Goal: Task Accomplishment & Management: Complete application form

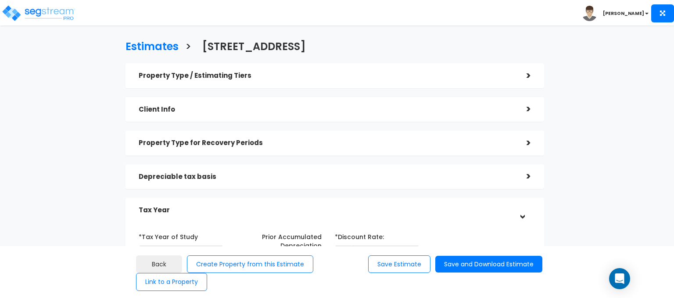
scroll to position [132, 0]
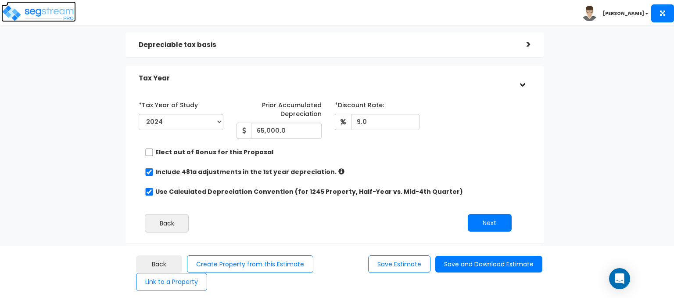
click at [27, 12] on img at bounding box center [38, 13] width 75 height 18
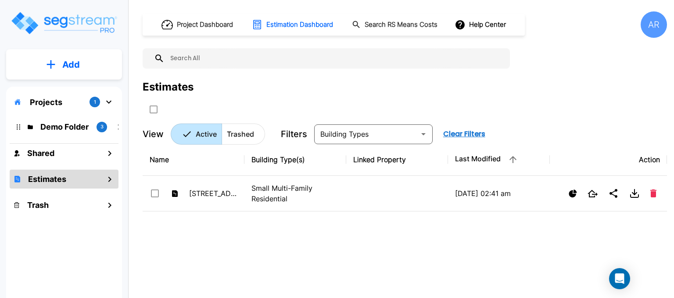
click at [76, 68] on p "Add" at bounding box center [71, 64] width 18 height 13
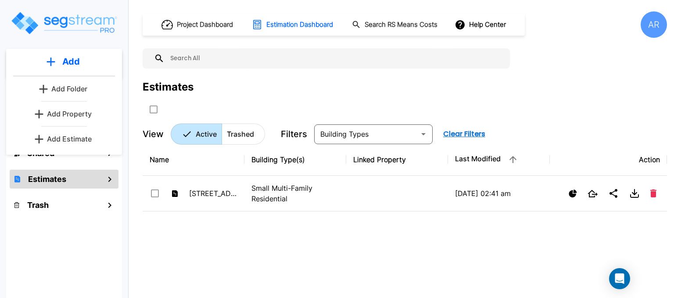
click at [70, 115] on p "Add Property" at bounding box center [69, 113] width 45 height 11
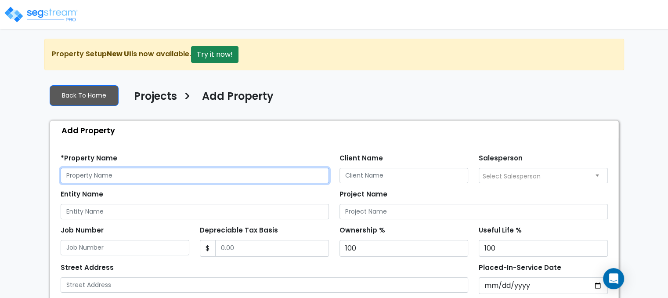
click at [117, 171] on input "text" at bounding box center [195, 175] width 268 height 15
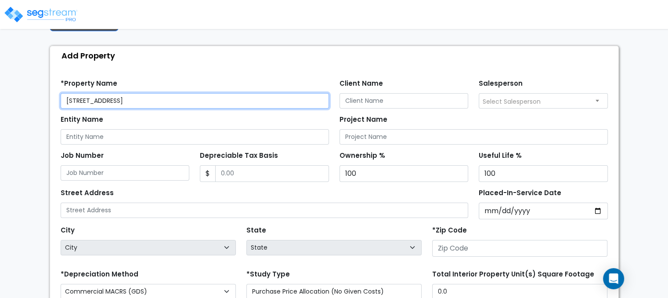
scroll to position [88, 0]
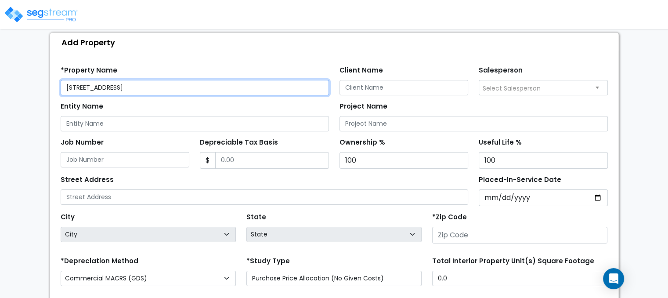
type input "2107 27th Street"
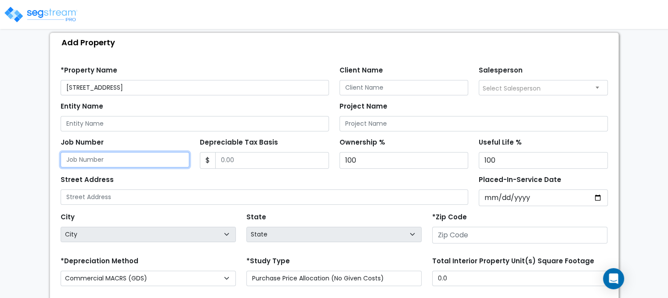
click at [144, 163] on input "Job Number" at bounding box center [125, 159] width 129 height 15
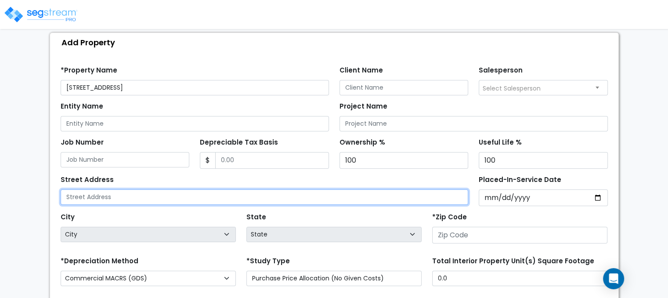
click at [135, 192] on input "text" at bounding box center [265, 196] width 408 height 15
type input "[STREET_ADDRESS]"
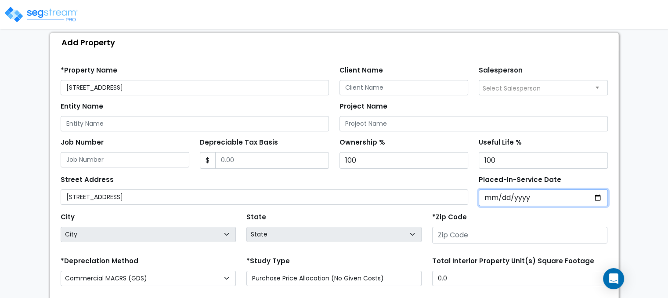
click at [490, 194] on input "Placed-In-Service Date" at bounding box center [543, 197] width 129 height 17
click at [501, 194] on input "Placed-In-Service Date" at bounding box center [543, 197] width 129 height 17
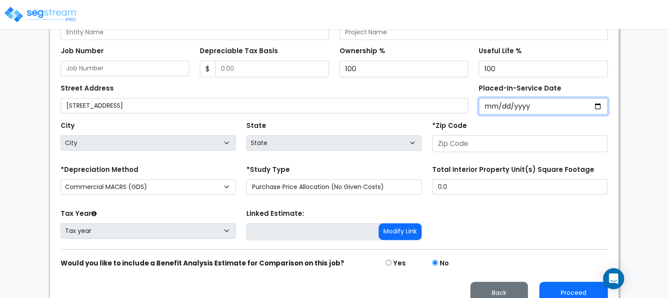
scroll to position [191, 0]
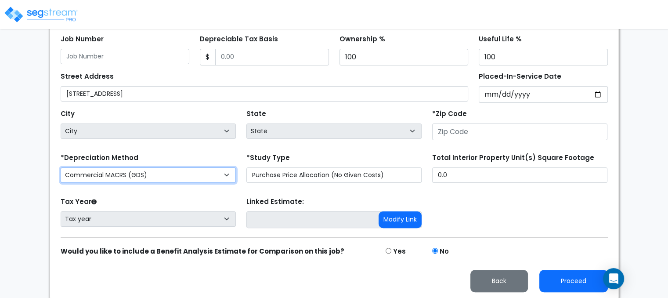
click at [202, 177] on select "Commercial MACRS (GDS) Residential Rental MACRS (GDS) Commercial MACRS (GDS) QIP" at bounding box center [148, 174] width 175 height 15
select select "RRM(_54"
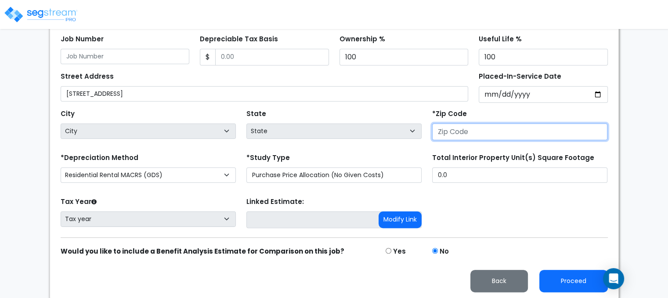
click at [501, 130] on input "number" at bounding box center [519, 131] width 175 height 17
type input "9"
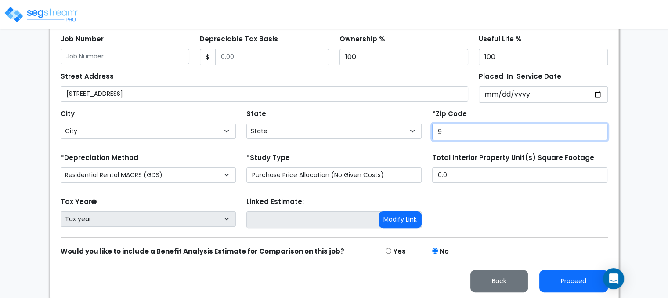
select select "CA"
type input "95811"
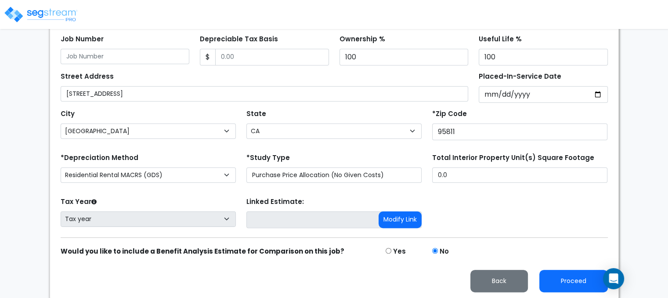
click at [415, 158] on div "*Study Type Purchase Price Allocation (No Given Costs) New Construction / Reno …" at bounding box center [333, 167] width 175 height 32
click at [468, 196] on div "Tax Year Please Enter The Placed In Service Date First. Tax year Prior Years De…" at bounding box center [334, 212] width 558 height 35
click at [474, 171] on input "0.0" at bounding box center [519, 174] width 175 height 15
type input "."
type input "2,750"
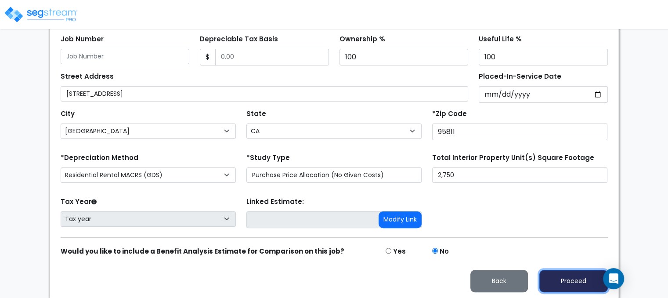
click at [562, 271] on button "Proceed" at bounding box center [573, 281] width 68 height 22
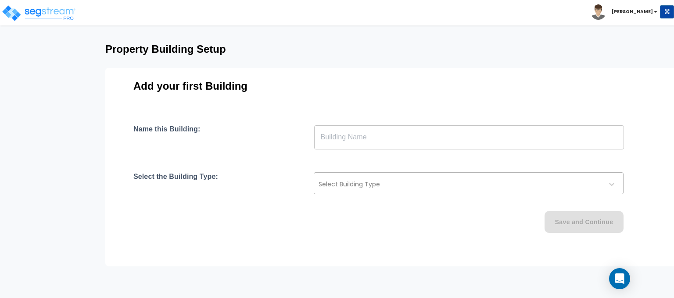
scroll to position [65, 0]
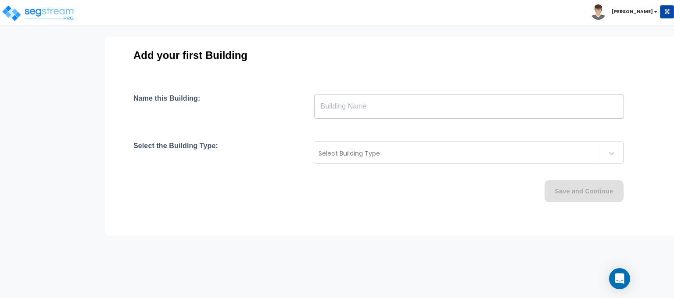
click at [400, 104] on input "text" at bounding box center [469, 106] width 310 height 25
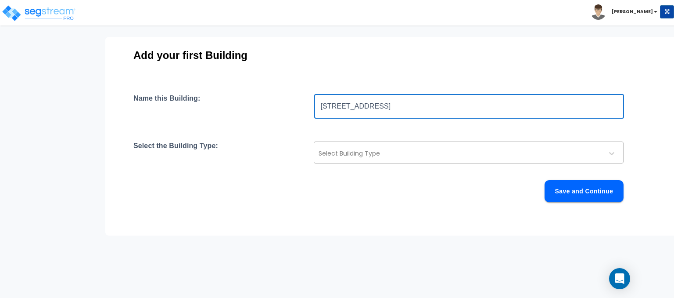
type input "2107 27th St"
click at [407, 148] on div at bounding box center [457, 153] width 277 height 11
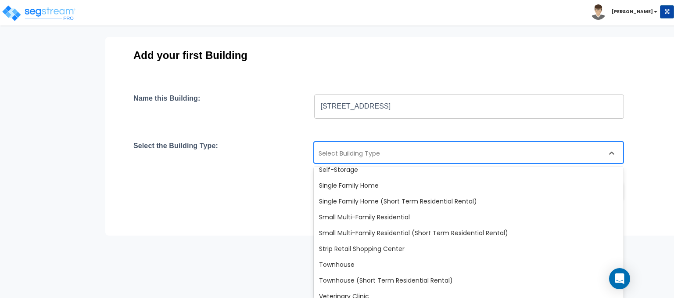
scroll to position [757, 0]
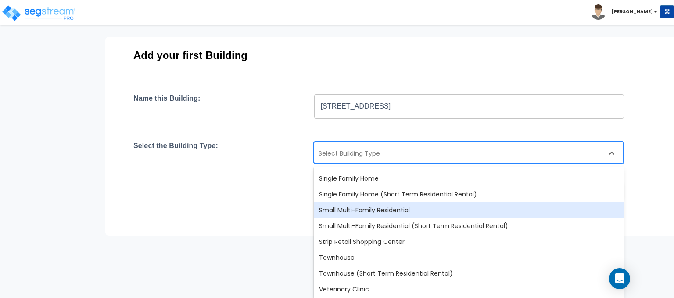
click at [390, 214] on div "Small Multi-Family Residential" at bounding box center [469, 210] width 310 height 16
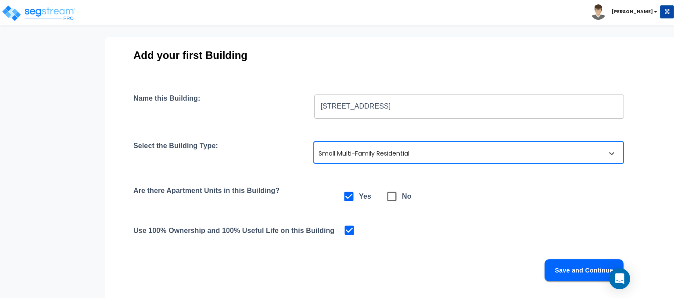
click at [574, 266] on button "Save and Continue" at bounding box center [584, 270] width 79 height 22
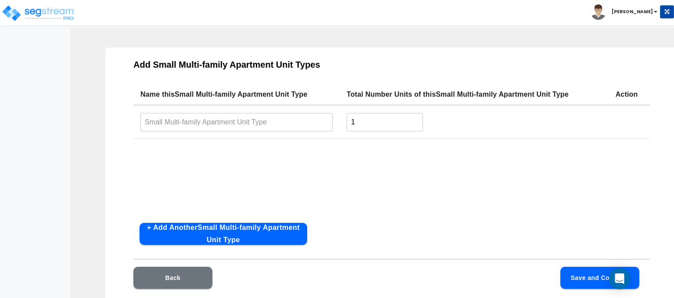
click at [295, 121] on input "text" at bounding box center [236, 121] width 192 height 19
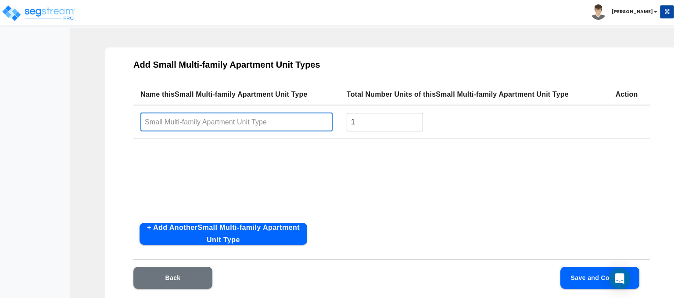
click at [235, 116] on input "text" at bounding box center [236, 121] width 192 height 19
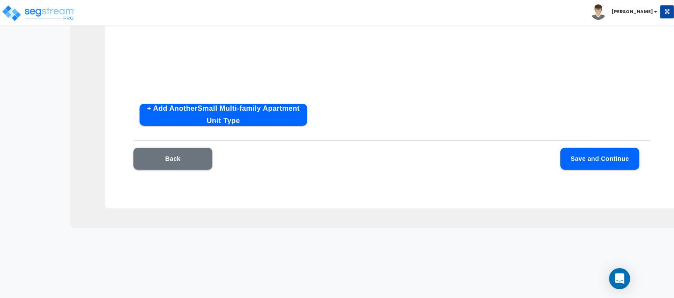
type input "Two Beds"
click at [612, 157] on button "Save and Continue" at bounding box center [600, 159] width 79 height 22
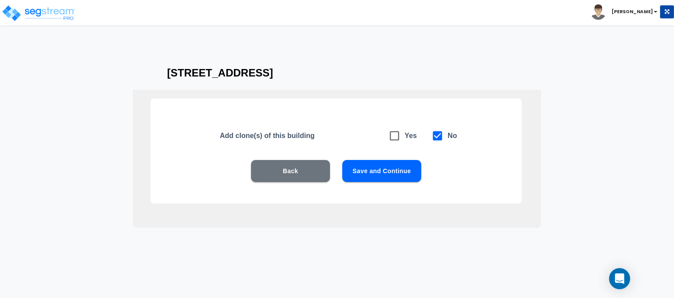
click at [306, 165] on button "Back" at bounding box center [290, 171] width 79 height 22
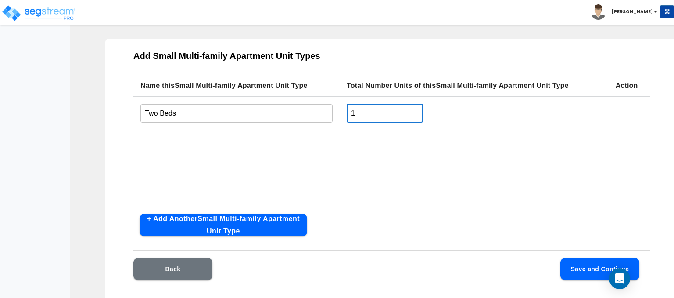
click at [376, 118] on input "1" at bounding box center [385, 113] width 76 height 19
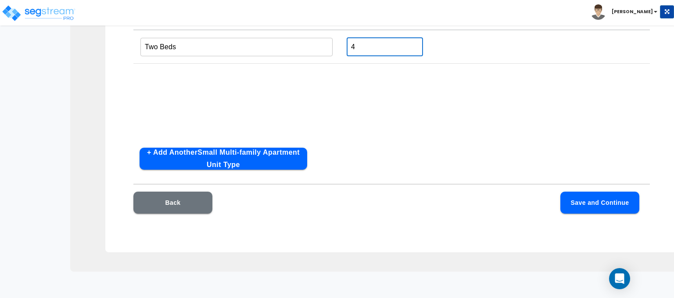
type input "4"
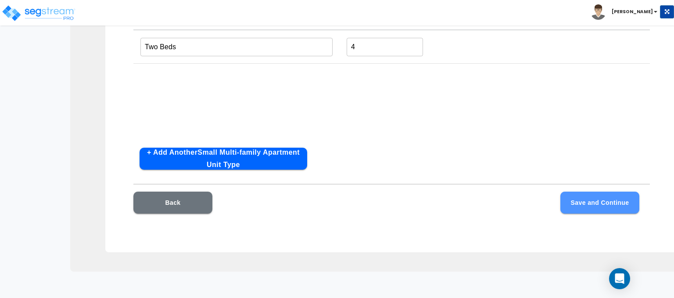
click at [594, 202] on button "Save and Continue" at bounding box center [600, 202] width 79 height 22
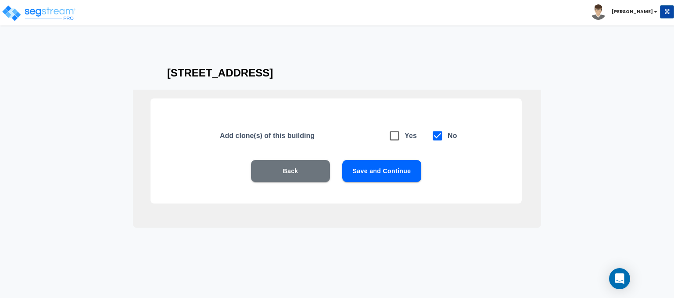
click at [388, 176] on button "Save and Continue" at bounding box center [381, 171] width 79 height 22
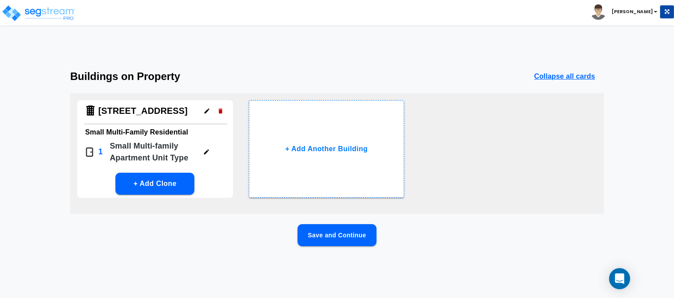
scroll to position [0, 0]
click at [335, 231] on button "Save and Continue" at bounding box center [337, 235] width 79 height 22
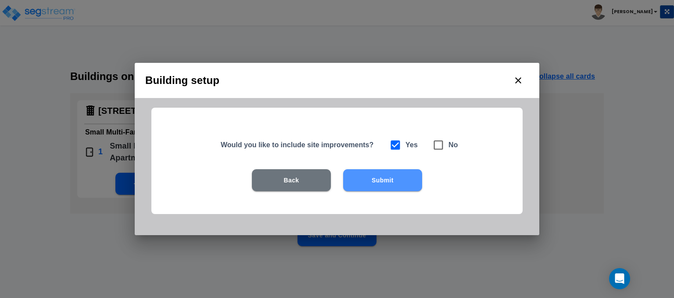
click at [378, 173] on button "Submit" at bounding box center [382, 180] width 79 height 22
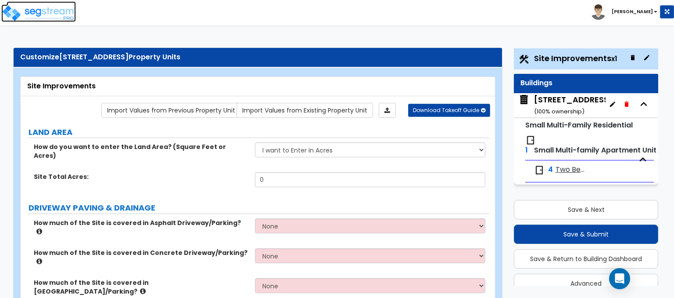
click at [43, 13] on img at bounding box center [38, 13] width 75 height 18
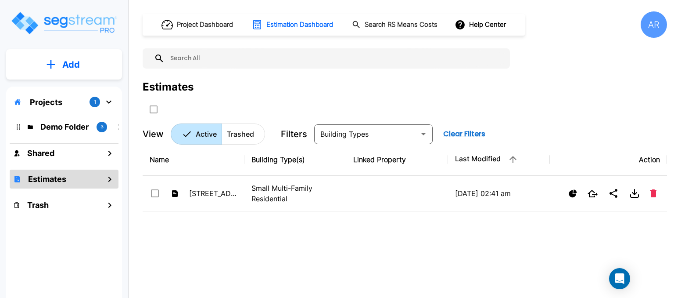
click at [59, 98] on p "Projects" at bounding box center [46, 102] width 32 height 12
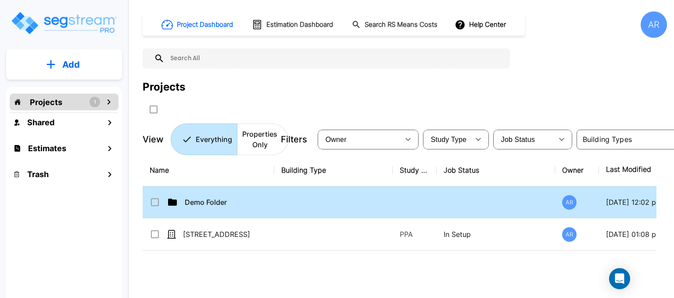
click at [155, 198] on input "select row Demo Folder" at bounding box center [154, 200] width 9 height 7
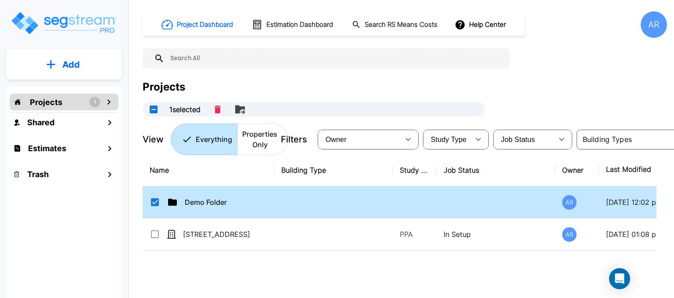
click at [178, 200] on div "Demo Folder" at bounding box center [216, 202] width 132 height 11
checkbox input "false"
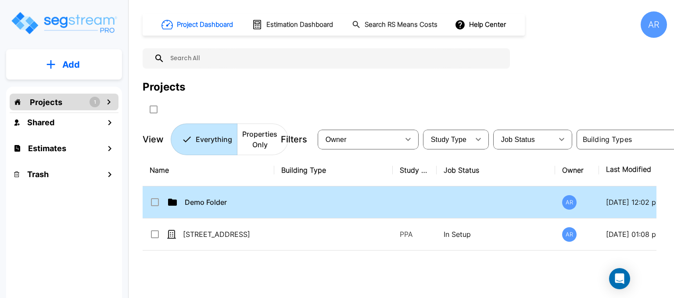
click at [178, 200] on div "Demo Folder" at bounding box center [216, 202] width 132 height 11
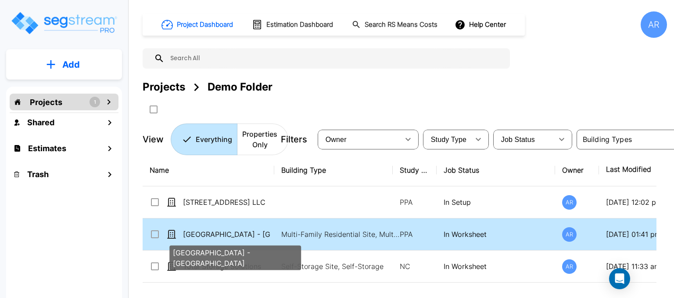
drag, startPoint x: 223, startPoint y: 201, endPoint x: 206, endPoint y: 226, distance: 30.4
click at [206, 234] on tbody "[STREET_ADDRESS] LLC PPA In Setup AR [DATE] 12:02 pm [GEOGRAPHIC_DATA] - MF Res…" at bounding box center [448, 234] width 610 height 96
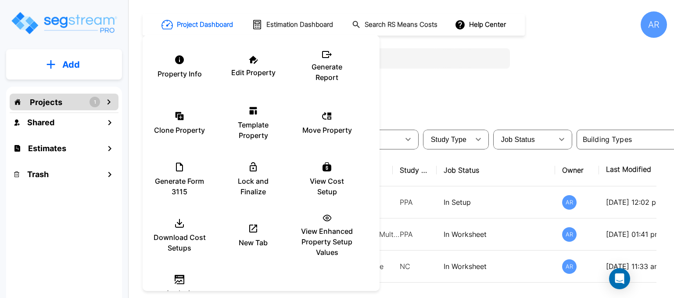
click at [516, 89] on div at bounding box center [337, 149] width 674 height 298
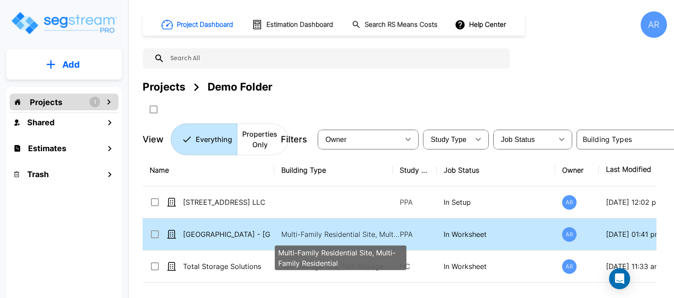
drag, startPoint x: 373, startPoint y: 211, endPoint x: 215, endPoint y: 205, distance: 158.6
click at [256, 221] on tbody "[STREET_ADDRESS] LLC PPA In Setup AR [DATE] 12:02 pm [GEOGRAPHIC_DATA] - MF Res…" at bounding box center [448, 234] width 610 height 96
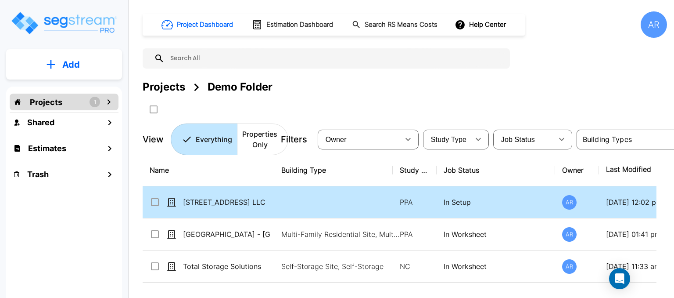
drag, startPoint x: 193, startPoint y: 195, endPoint x: 153, endPoint y: 197, distance: 40.4
click at [168, 205] on td "[STREET_ADDRESS] LLC" at bounding box center [209, 202] width 132 height 32
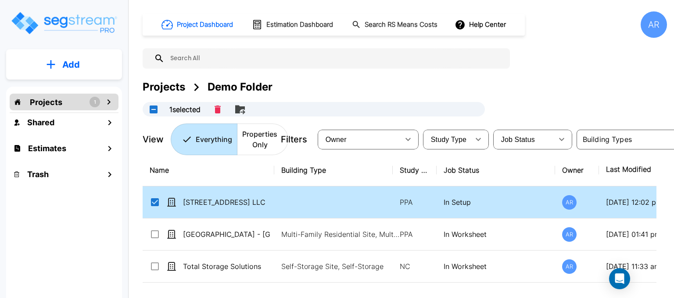
click at [153, 197] on input "select row 515 18th Street LLC" at bounding box center [154, 200] width 9 height 7
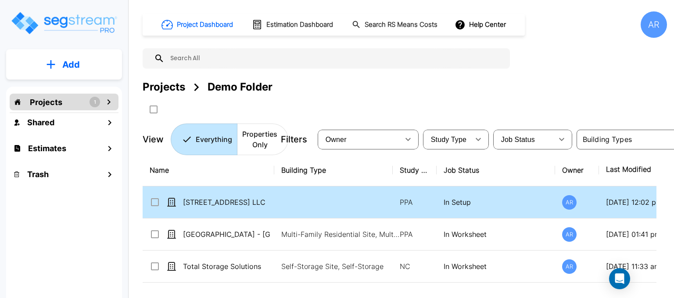
click at [153, 197] on input "select row 515 18th Street LLC" at bounding box center [154, 200] width 9 height 7
checkbox input "true"
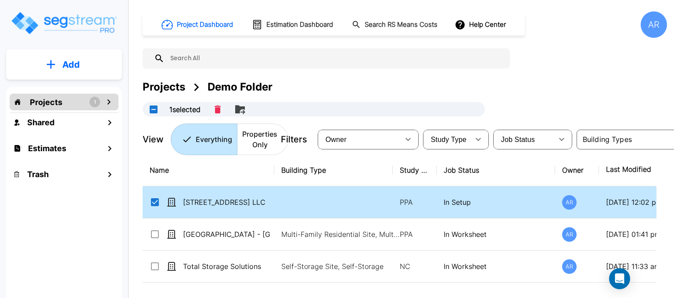
click at [54, 105] on p "Projects" at bounding box center [46, 102] width 32 height 12
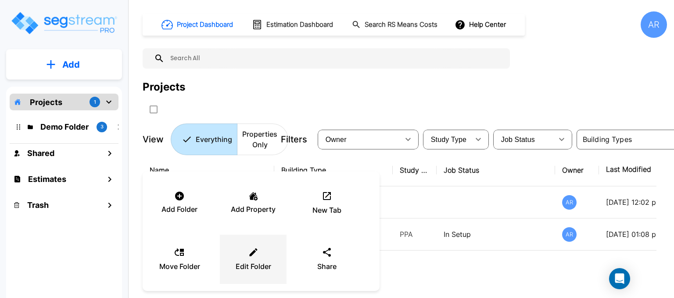
click at [256, 245] on div "Edit Folder" at bounding box center [253, 259] width 53 height 44
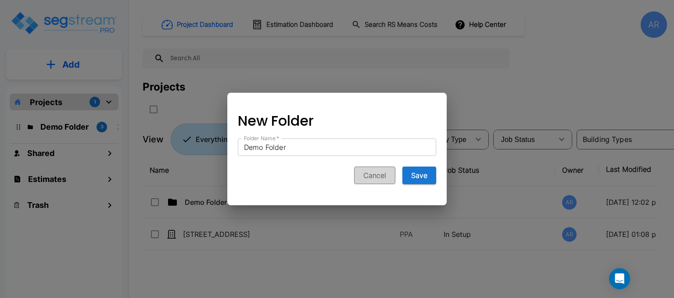
click at [379, 176] on button "Cancel" at bounding box center [374, 175] width 41 height 18
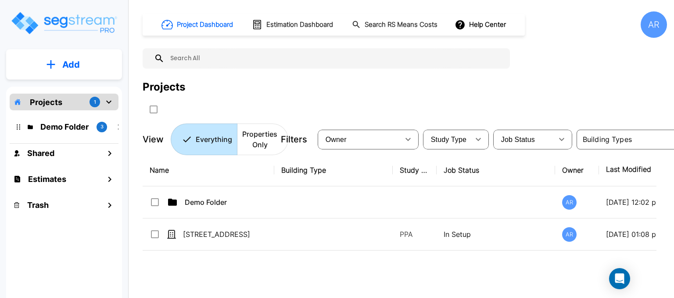
click at [80, 133] on div "Demo Folder 3" at bounding box center [70, 126] width 115 height 19
click at [64, 126] on p "Demo Folder" at bounding box center [64, 127] width 49 height 12
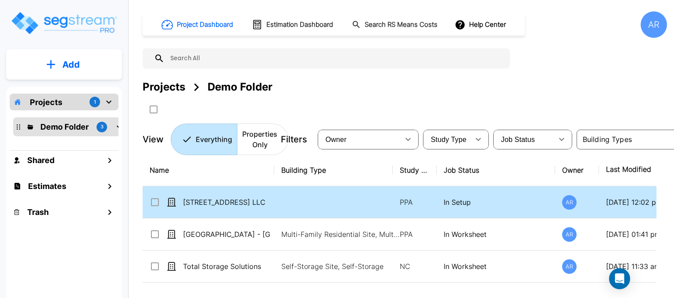
click at [158, 199] on icon at bounding box center [155, 202] width 8 height 8
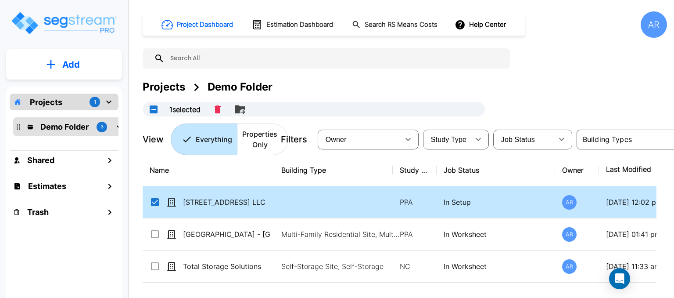
click at [169, 203] on icon at bounding box center [171, 202] width 9 height 9
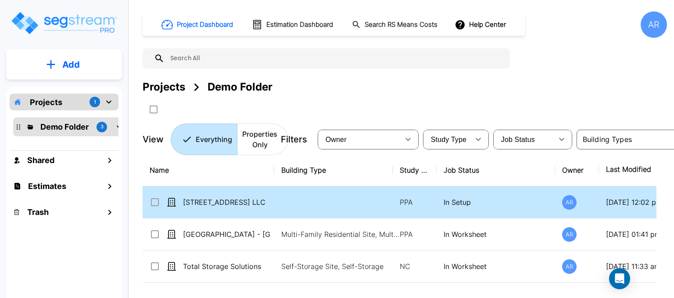
click at [171, 203] on icon at bounding box center [171, 202] width 9 height 9
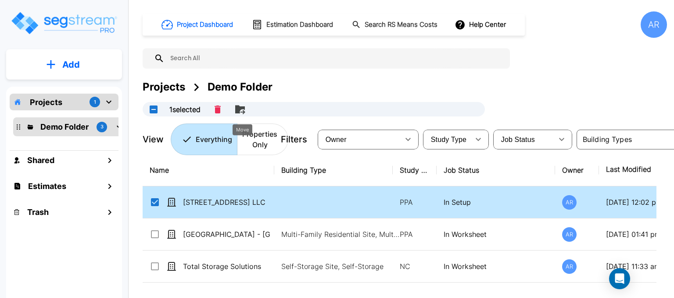
click at [245, 111] on icon "Move" at bounding box center [240, 109] width 11 height 11
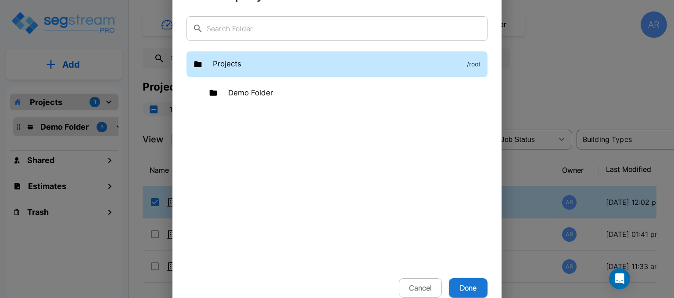
click at [235, 67] on p "Projects" at bounding box center [227, 63] width 29 height 11
click at [477, 289] on button "Done" at bounding box center [468, 287] width 39 height 19
checkbox input "false"
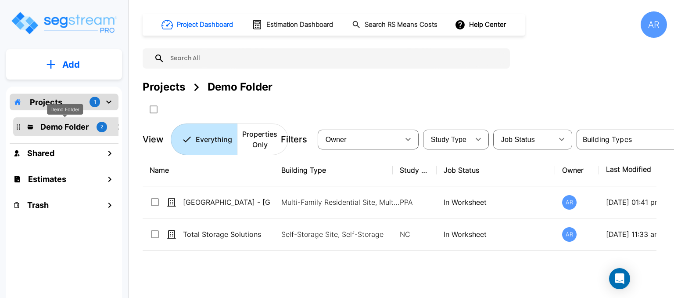
click at [56, 105] on div "Demo Folder" at bounding box center [65, 109] width 36 height 11
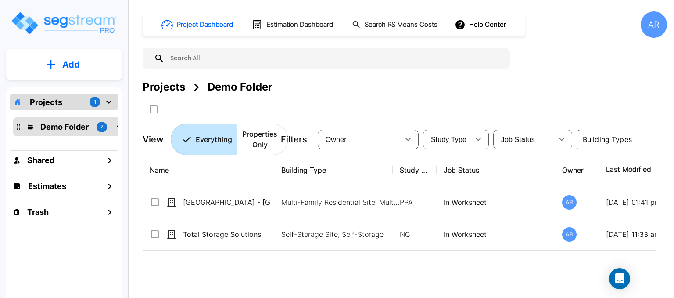
click at [57, 102] on p "Projects" at bounding box center [46, 102] width 32 height 12
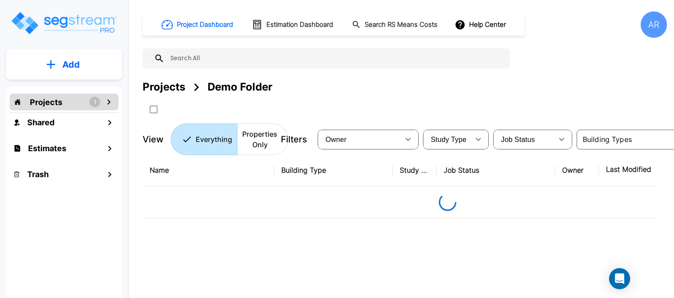
click at [57, 102] on p "Projects" at bounding box center [46, 102] width 32 height 12
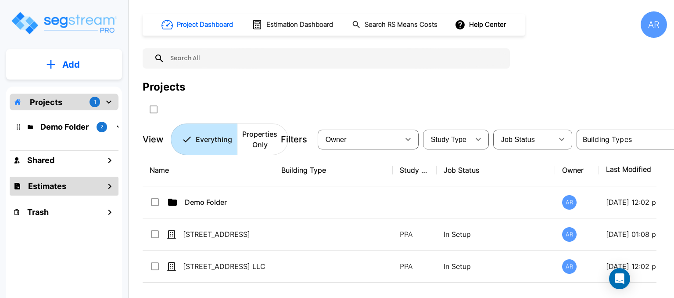
click at [79, 188] on div "Estimates" at bounding box center [64, 185] width 109 height 19
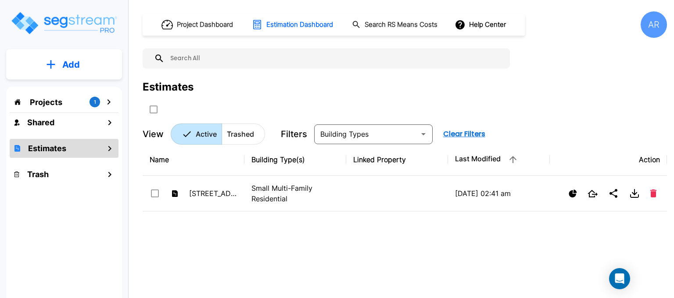
click at [83, 64] on button "Add" at bounding box center [64, 64] width 116 height 25
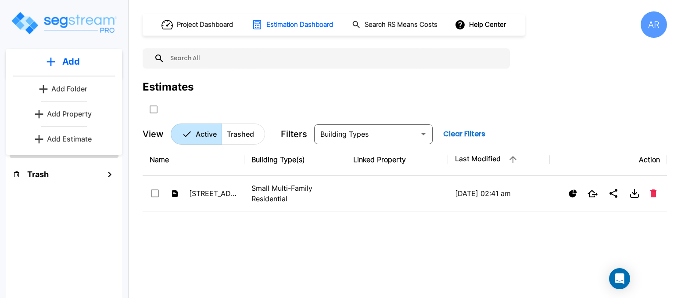
click at [89, 134] on p "Add Estimate" at bounding box center [69, 138] width 45 height 11
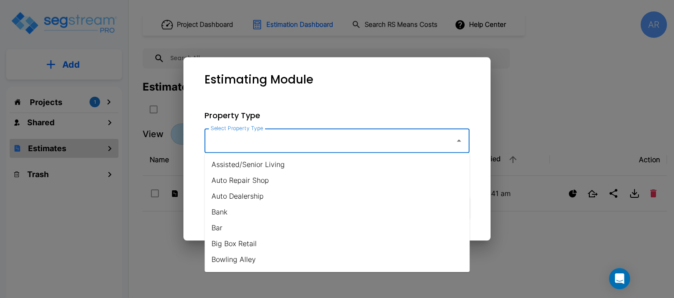
click at [316, 143] on input "Select Property Type" at bounding box center [328, 140] width 238 height 17
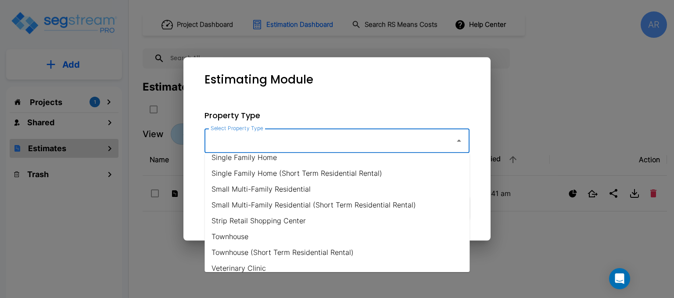
scroll to position [678, 0]
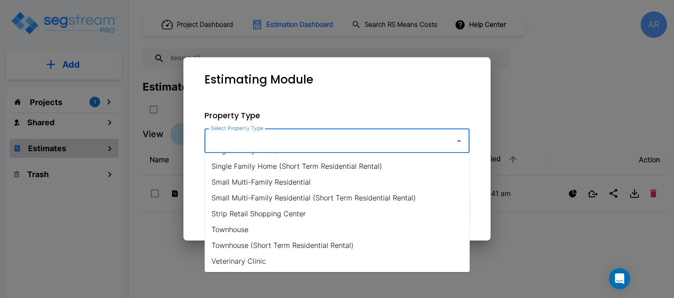
click at [320, 182] on li "Small Multi-Family Residential" at bounding box center [337, 182] width 265 height 16
type input "Small Multi-Family Residential"
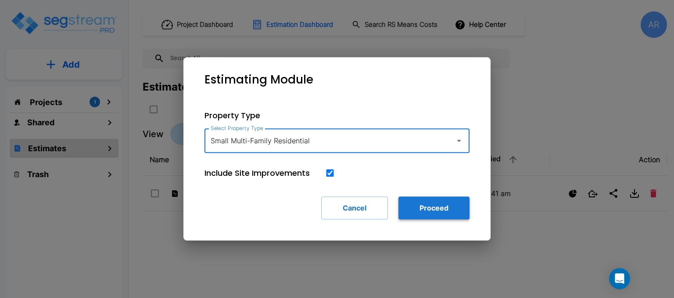
click at [418, 209] on button "Proceed" at bounding box center [434, 207] width 71 height 23
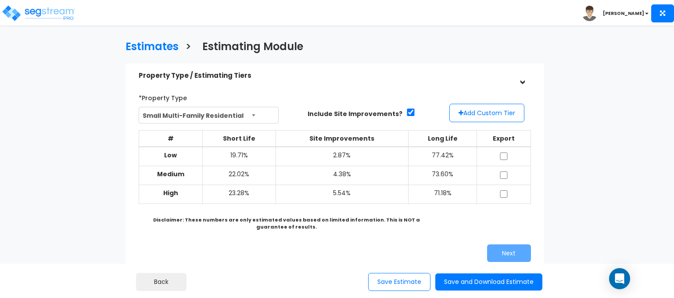
click at [489, 241] on div "*Property Type Small Multi-Family Residential Assisted/Senior Living Auto Repai…" at bounding box center [335, 176] width 406 height 180
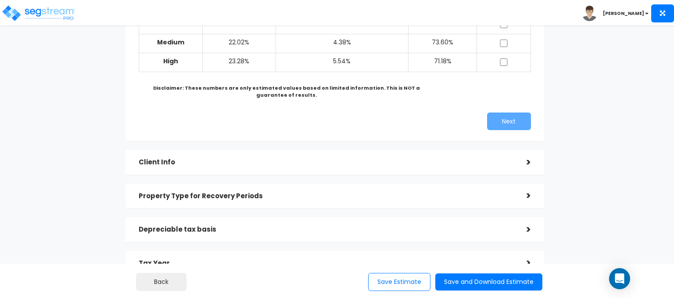
click at [272, 173] on div "Client Info >" at bounding box center [335, 162] width 419 height 25
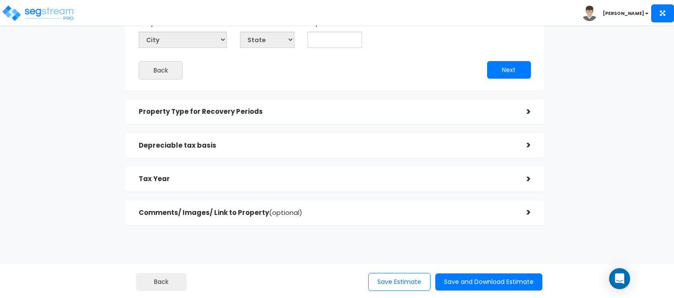
scroll to position [7, 0]
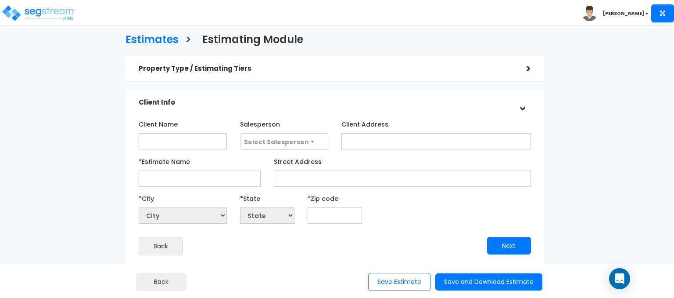
click at [213, 150] on div "Client Name Salesperson Select Salesperson Client Address" at bounding box center [335, 186] width 392 height 138
click at [211, 144] on input "Client Name" at bounding box center [183, 141] width 88 height 16
click at [219, 177] on input "*Estimate Name" at bounding box center [200, 178] width 122 height 16
type input "[STREET_ADDRESS]"
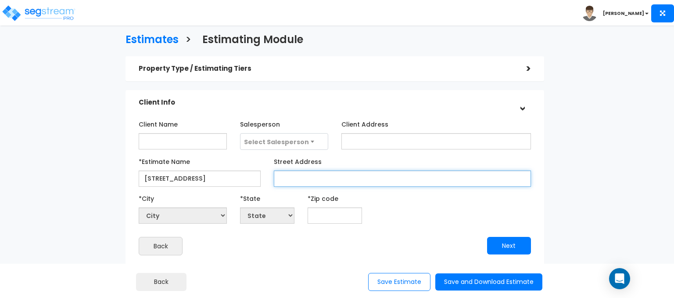
click at [342, 183] on input "Street Address" at bounding box center [402, 178] width 257 height 16
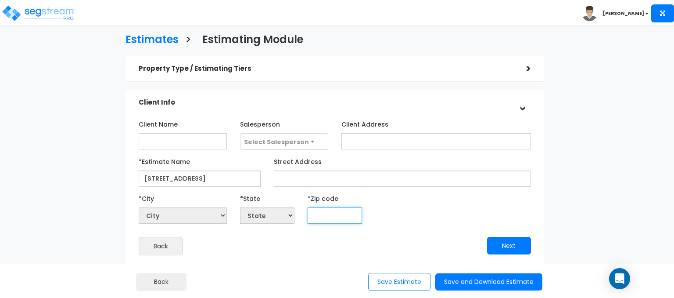
click at [333, 211] on input "text" at bounding box center [335, 215] width 54 height 16
type input "9"
select select "CA"
type input "95818"
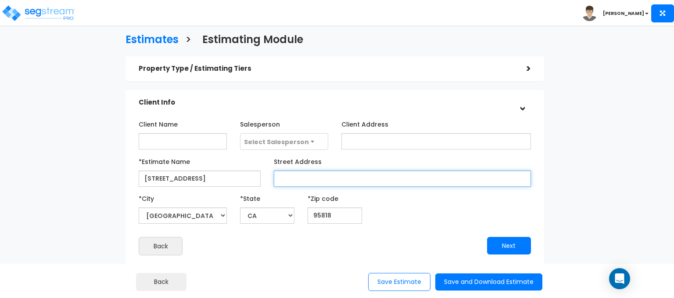
click at [335, 180] on input "Street Address" at bounding box center [402, 178] width 257 height 16
type input "2"
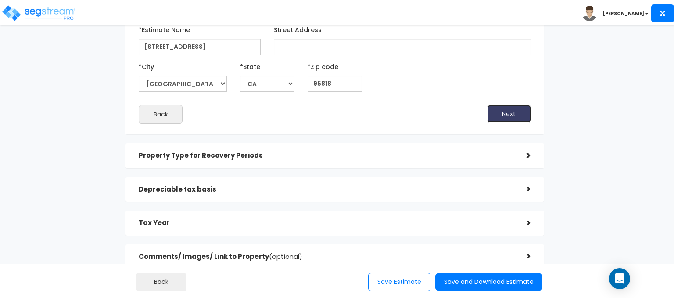
click at [492, 106] on button "Next" at bounding box center [509, 114] width 44 height 18
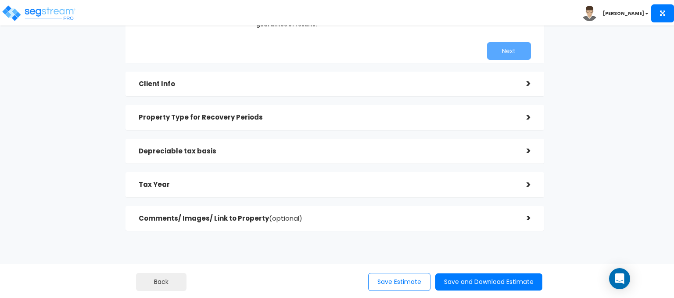
scroll to position [224, 0]
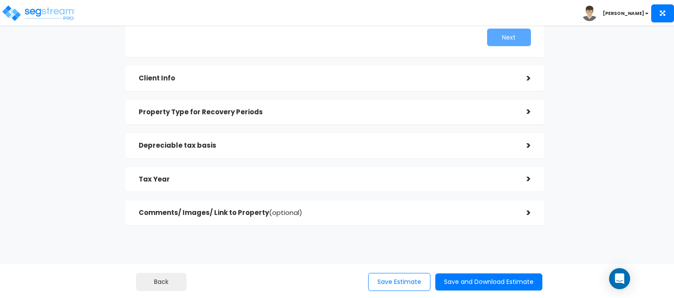
click at [365, 106] on div "Property Type for Recovery Periods" at bounding box center [326, 112] width 375 height 16
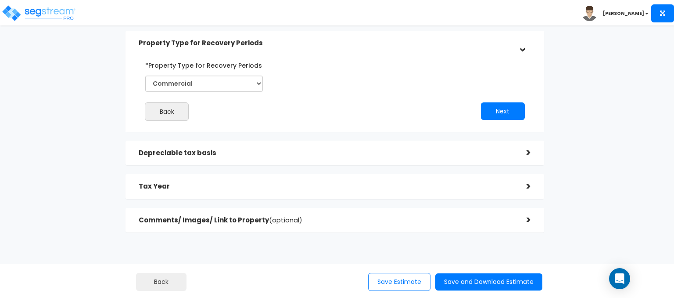
scroll to position [92, 0]
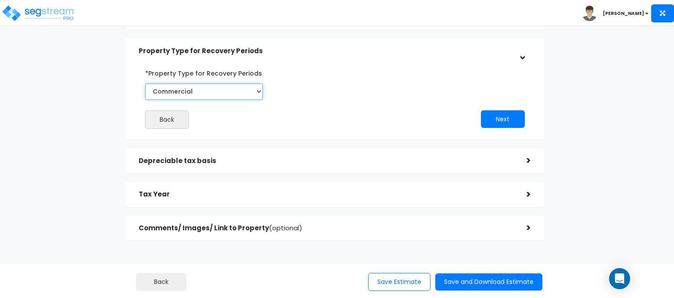
click at [242, 85] on select "Commercial Residential" at bounding box center [204, 91] width 118 height 16
select select "Residential"
click at [145, 83] on select "Commercial Residential" at bounding box center [204, 91] width 118 height 16
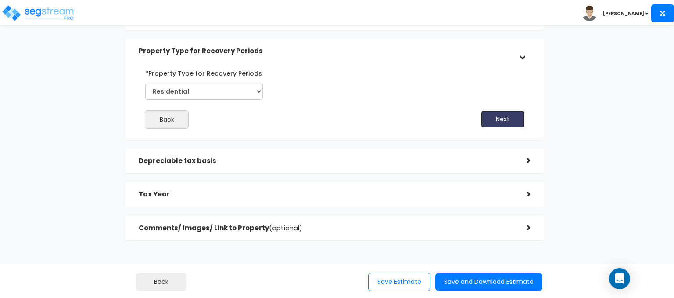
click at [508, 118] on button "Next" at bounding box center [503, 119] width 44 height 18
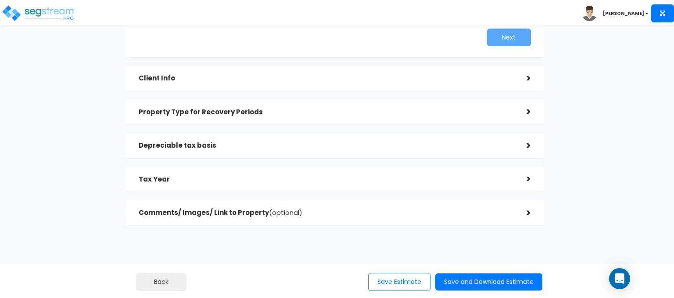
click at [345, 141] on div "Depreciable tax basis" at bounding box center [326, 145] width 375 height 16
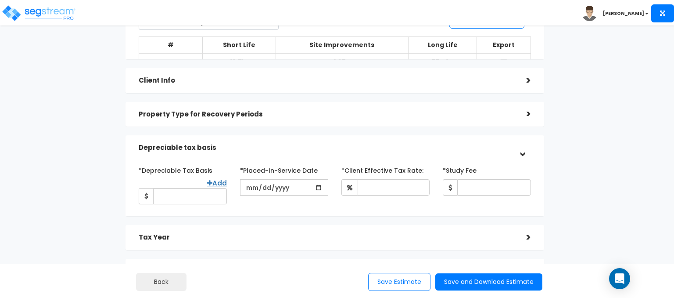
scroll to position [93, 0]
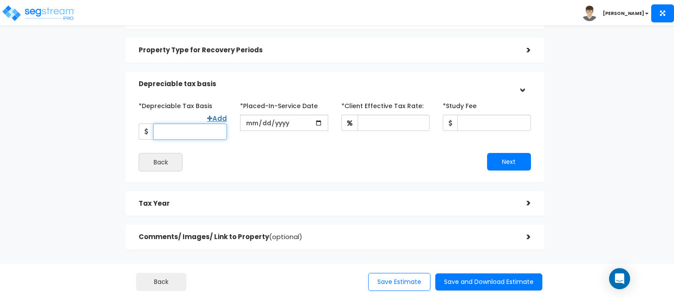
click at [201, 134] on input "*Depreciable Tax Basis" at bounding box center [190, 131] width 74 height 16
type input "873,071"
click at [318, 122] on input "date" at bounding box center [284, 123] width 88 height 16
click at [260, 126] on input "date" at bounding box center [284, 123] width 88 height 16
type input "2021-10-29"
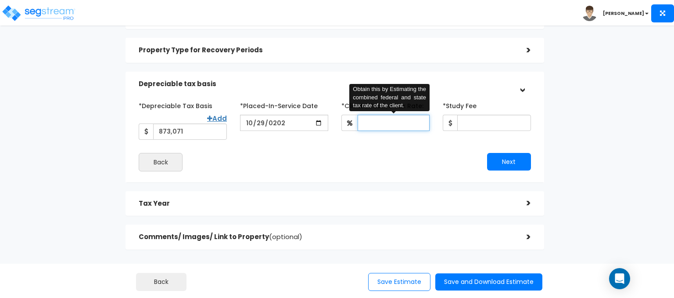
click at [397, 118] on input "*Client Effective Tax Rate:" at bounding box center [394, 123] width 72 height 16
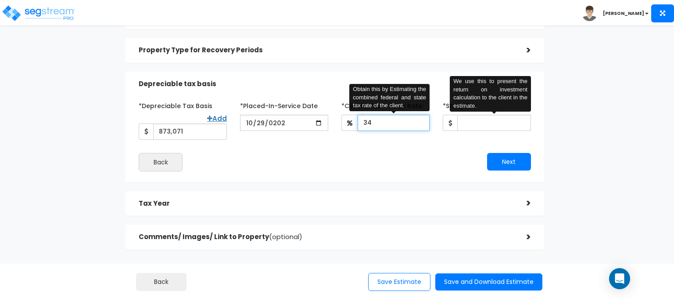
type input "34"
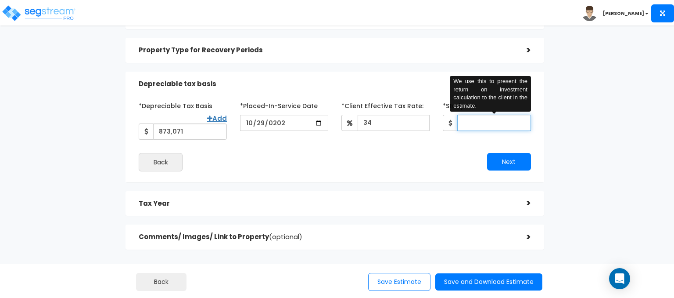
click at [480, 129] on input "*Study Fee" at bounding box center [494, 123] width 74 height 16
type input "7,000"
click at [521, 163] on button "Next" at bounding box center [509, 162] width 44 height 18
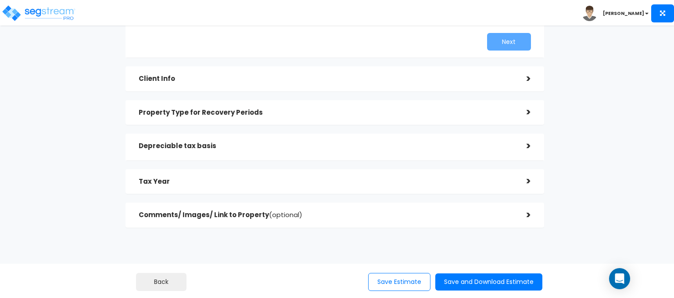
scroll to position [224, 0]
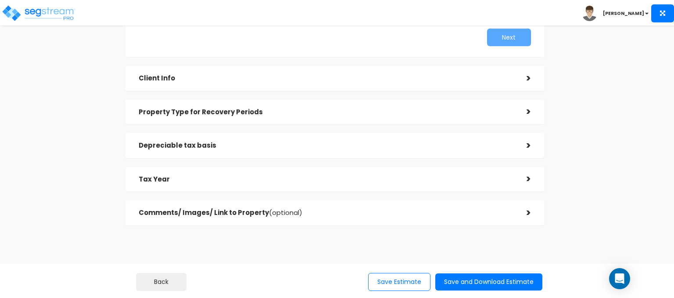
click at [287, 174] on div "Tax Year" at bounding box center [326, 179] width 375 height 16
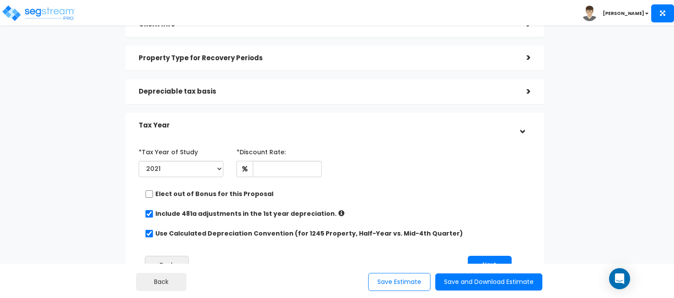
scroll to position [93, 0]
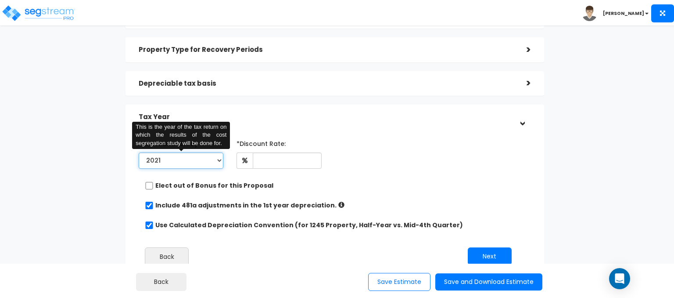
click at [163, 164] on select "2021 2022 2023 2024 2025 2026" at bounding box center [181, 160] width 85 height 16
select select "2024"
click at [139, 152] on select "2021 2022 2023 2024 2025 2026" at bounding box center [181, 160] width 85 height 16
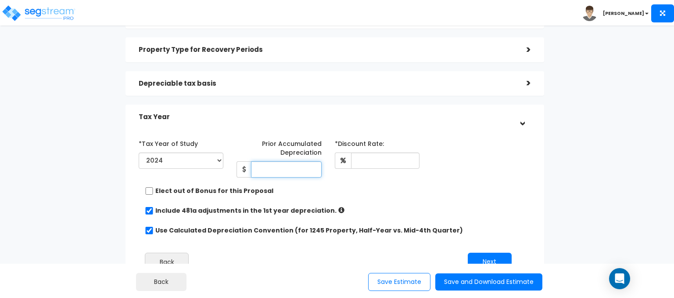
click at [281, 171] on input "Prior Accumulated Depreciation" at bounding box center [286, 169] width 70 height 16
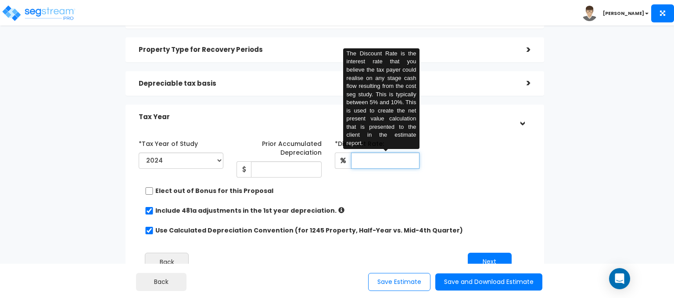
click at [382, 154] on input "text" at bounding box center [385, 160] width 68 height 16
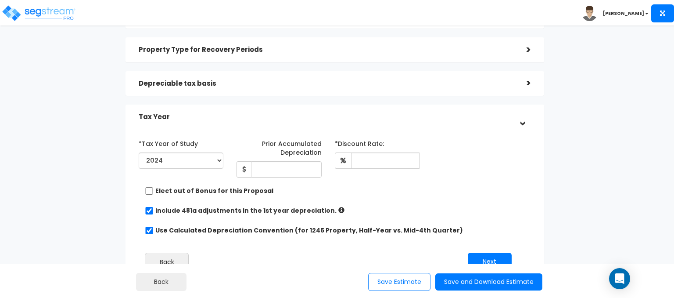
click at [436, 137] on div "*Tax Year of Study 2021 2022 2023 2024 2025 2026 Prior Accumulated Depreciation…" at bounding box center [328, 156] width 392 height 41
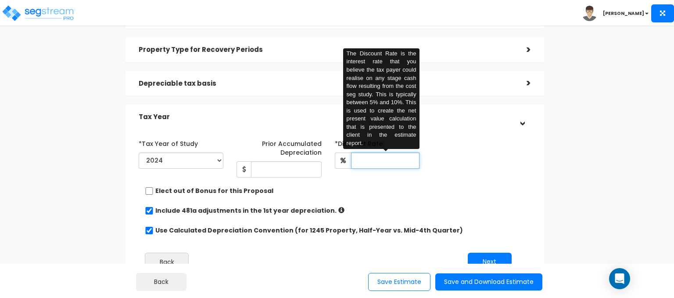
click at [399, 160] on input "text" at bounding box center [385, 160] width 68 height 16
type input "9"
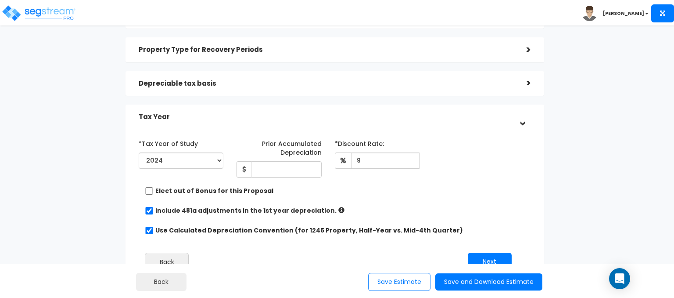
click at [364, 204] on div "*Tax Year of Study 2021 2022 2023 2024 2025 2026 Prior Accumulated Depreciation" at bounding box center [328, 207] width 392 height 150
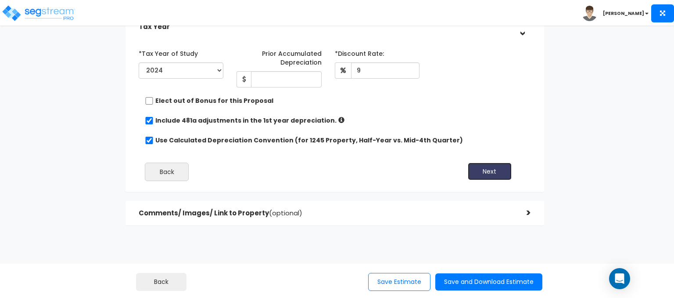
click at [479, 165] on button "Next" at bounding box center [490, 171] width 44 height 18
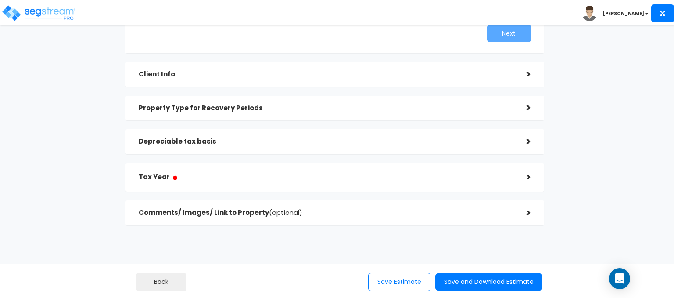
click at [462, 175] on h5 "Tax Year ●" at bounding box center [326, 177] width 375 height 11
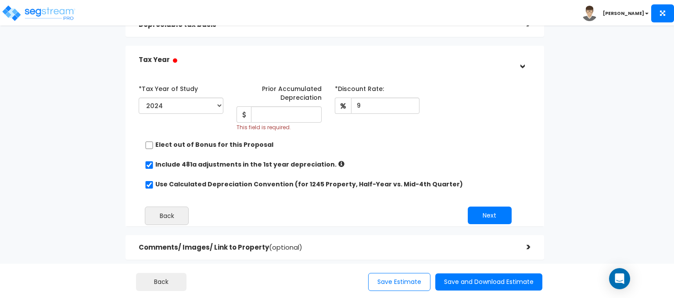
scroll to position [89, 0]
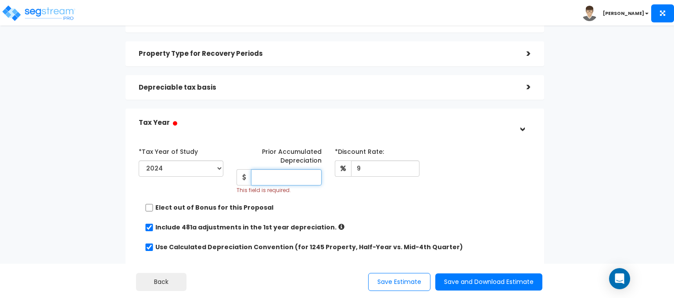
click at [293, 173] on input "Prior Accumulated Depreciation" at bounding box center [286, 177] width 70 height 16
type input "65,000"
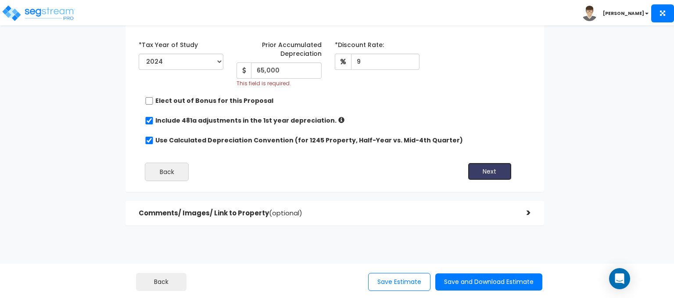
click at [483, 174] on button "Next" at bounding box center [490, 171] width 44 height 18
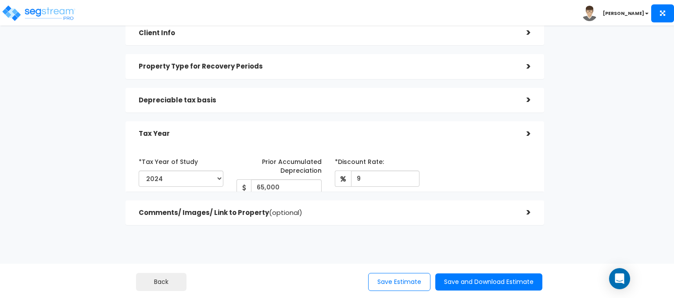
scroll to position [224, 0]
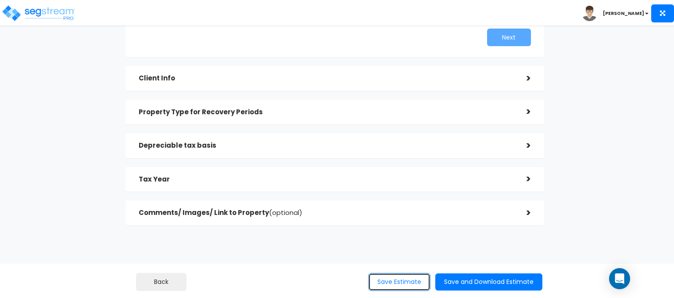
click at [418, 275] on button "Save Estimate" at bounding box center [399, 282] width 62 height 18
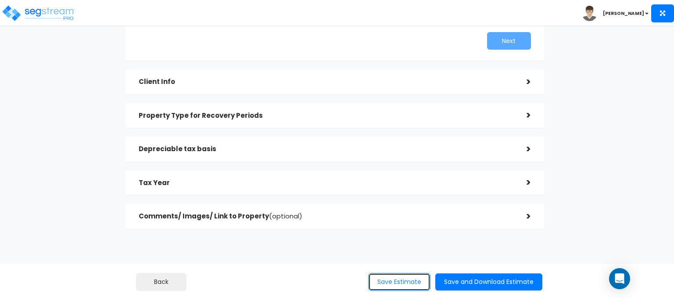
scroll to position [228, 0]
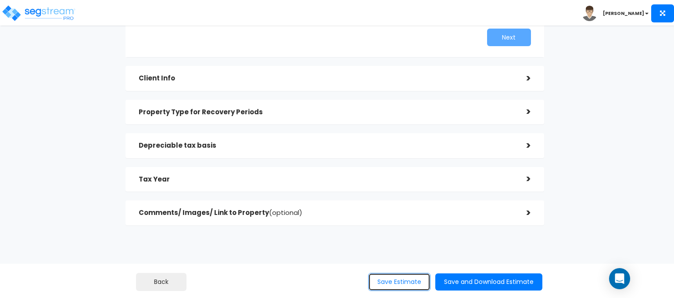
click at [393, 279] on button "Save Estimate" at bounding box center [399, 282] width 62 height 18
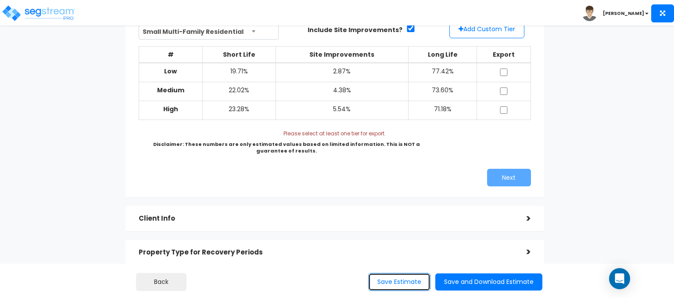
scroll to position [88, 0]
click at [507, 65] on td at bounding box center [504, 72] width 54 height 19
click at [504, 73] on input "checkbox" at bounding box center [504, 71] width 9 height 7
checkbox input "true"
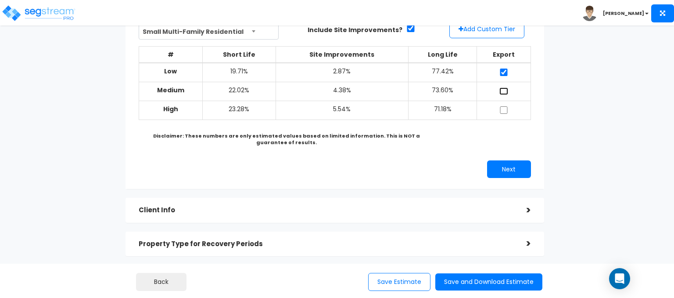
click at [502, 87] on input "checkbox" at bounding box center [504, 90] width 9 height 7
checkbox input "true"
click at [502, 109] on input "checkbox" at bounding box center [504, 109] width 9 height 7
checkbox input "true"
click at [509, 165] on button "Next" at bounding box center [509, 169] width 44 height 18
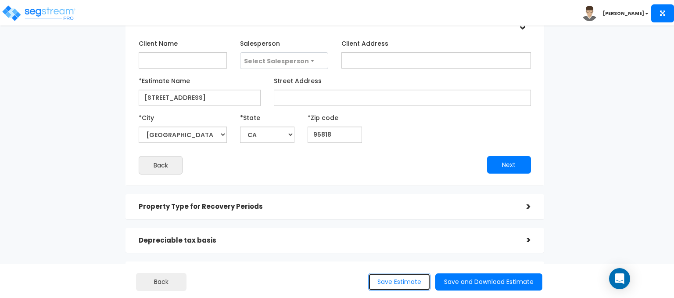
click at [397, 279] on button "Save Estimate" at bounding box center [399, 282] width 62 height 18
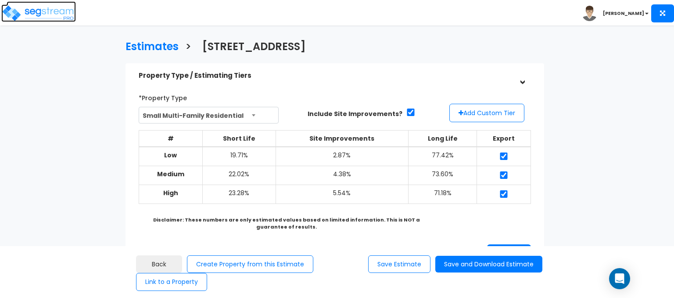
click at [53, 11] on img at bounding box center [38, 13] width 75 height 18
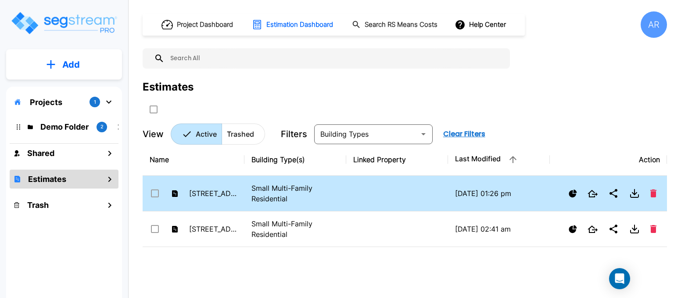
click at [283, 190] on p "Small Multi-Family Residential" at bounding box center [296, 193] width 88 height 21
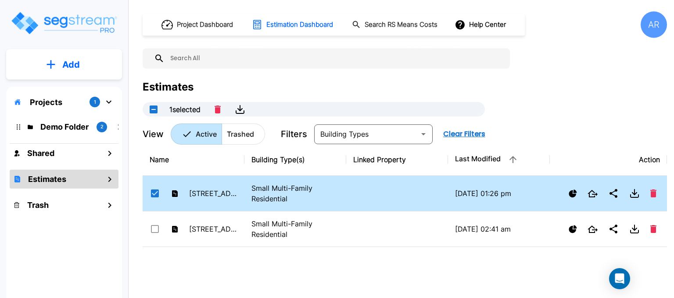
click at [283, 190] on p "Small Multi-Family Residential" at bounding box center [296, 193] width 88 height 21
checkbox input "false"
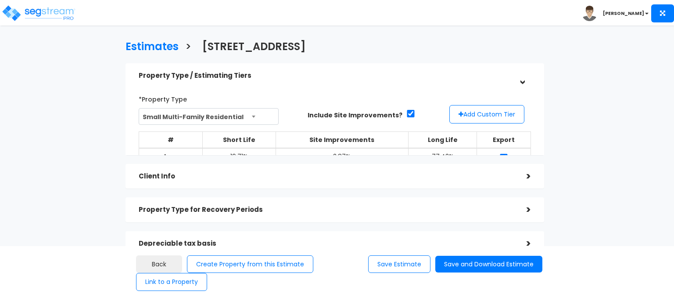
select select "CA"
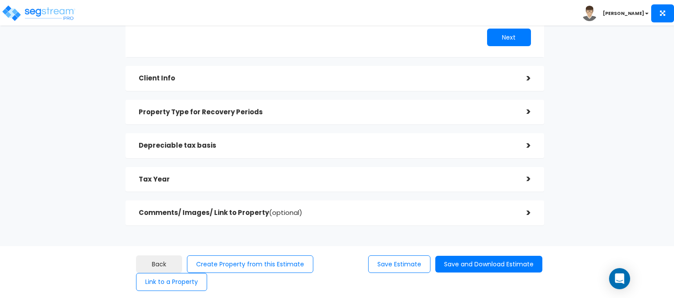
click at [327, 77] on h5 "Client Info" at bounding box center [326, 78] width 375 height 7
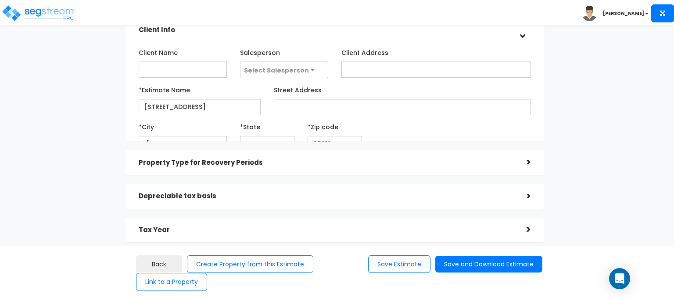
scroll to position [91, 0]
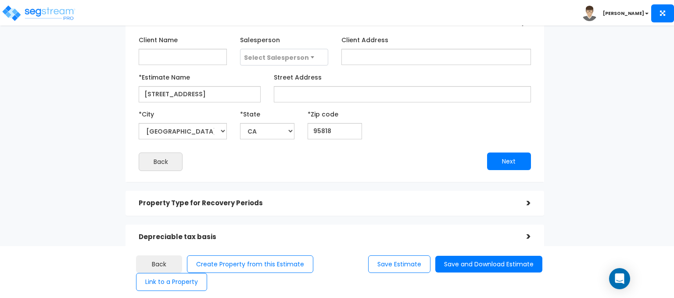
click at [314, 200] on h5 "Property Type for Recovery Periods" at bounding box center [326, 202] width 375 height 7
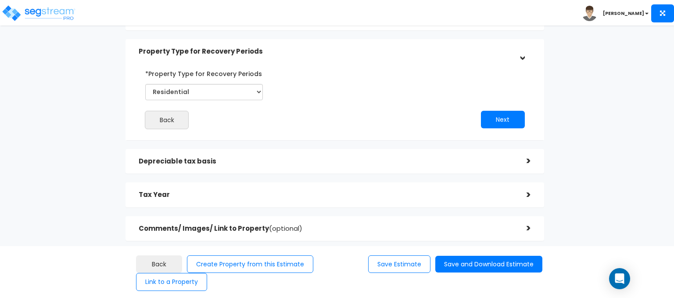
click at [303, 153] on div "Depreciable tax basis" at bounding box center [326, 161] width 375 height 16
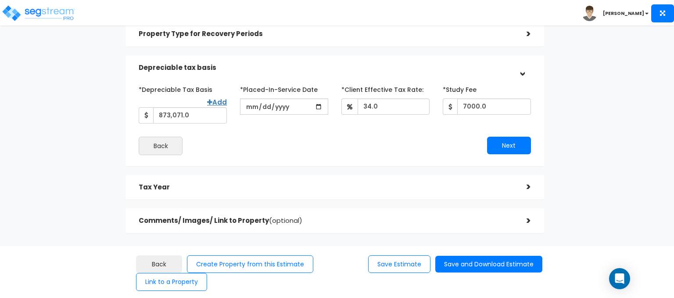
scroll to position [117, 0]
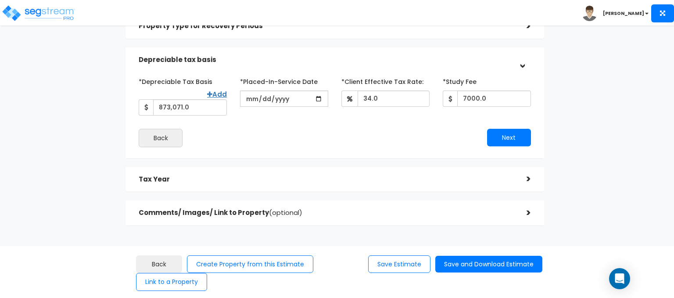
click at [276, 187] on div "Tax Year >" at bounding box center [335, 179] width 419 height 25
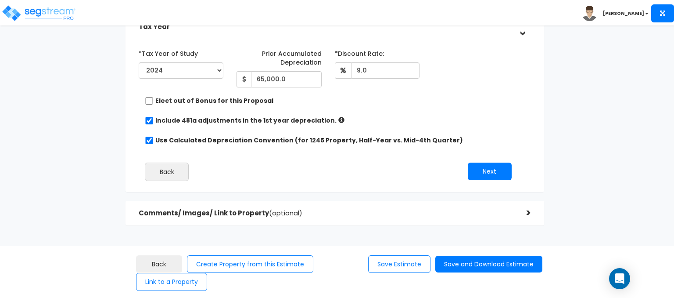
click at [349, 213] on h5 "Comments/ Images/ Link to Property (optional)" at bounding box center [326, 212] width 375 height 7
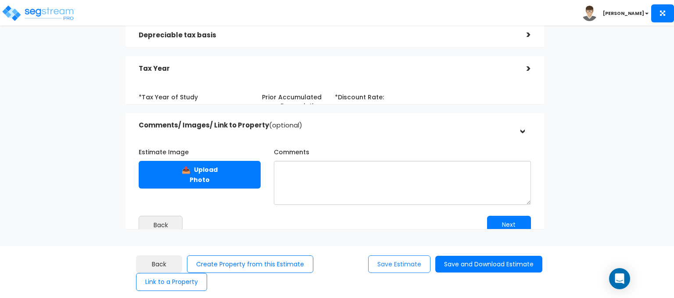
scroll to position [138, 0]
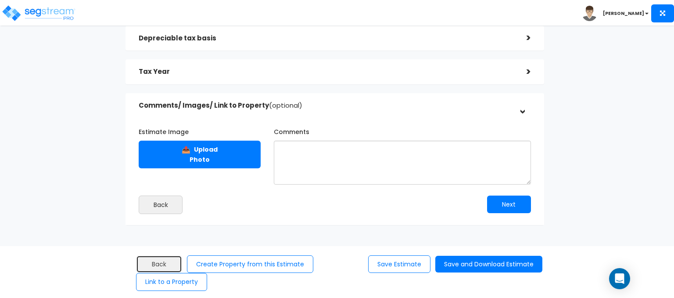
click at [158, 258] on link "Back" at bounding box center [159, 264] width 46 height 18
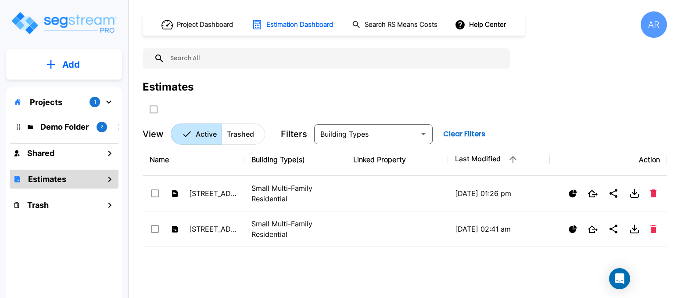
click at [65, 101] on div "Projects 1" at bounding box center [64, 102] width 109 height 17
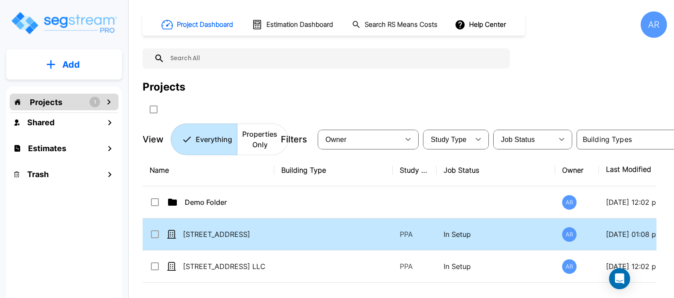
click at [488, 232] on p "In Setup" at bounding box center [496, 234] width 104 height 11
checkbox input "true"
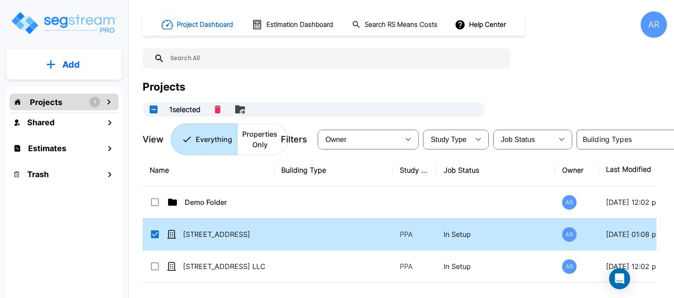
click at [488, 232] on p "In Setup" at bounding box center [496, 234] width 104 height 11
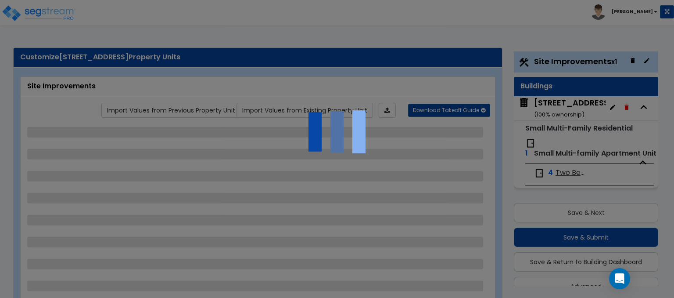
scroll to position [23, 0]
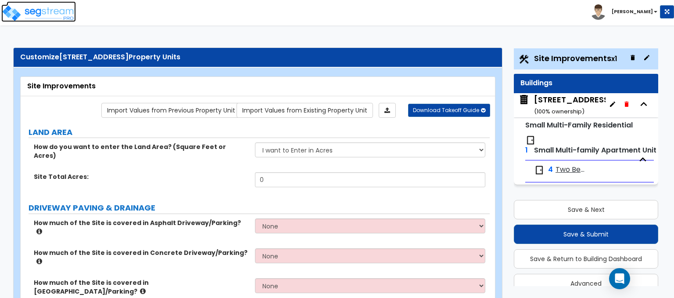
click at [60, 17] on img at bounding box center [38, 13] width 75 height 18
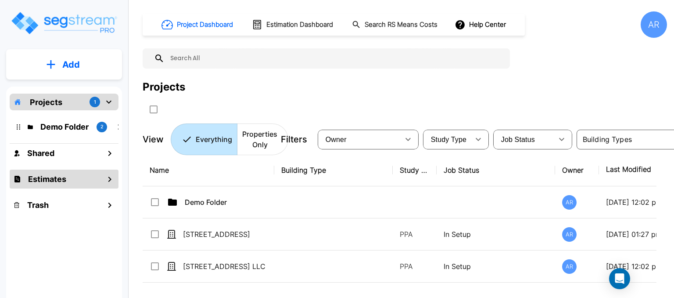
click at [56, 179] on h1 "Estimates" at bounding box center [47, 179] width 38 height 12
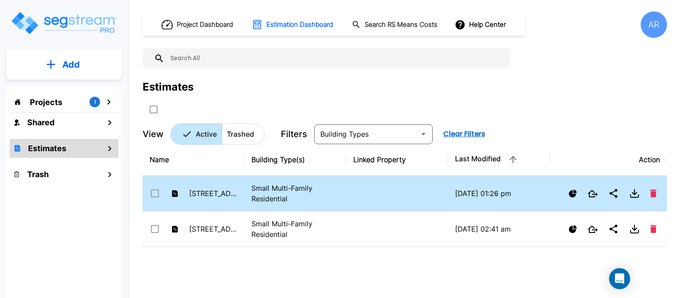
click at [269, 192] on p "Small Multi-Family Residential" at bounding box center [296, 193] width 88 height 21
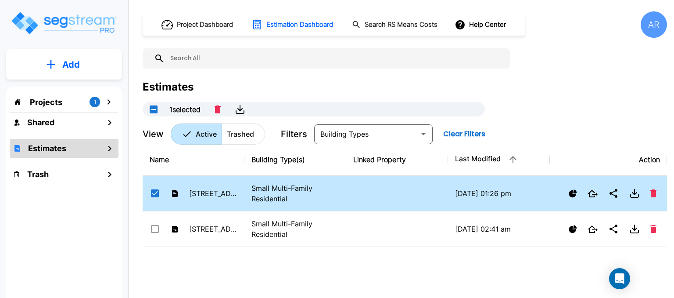
click at [269, 192] on p "Small Multi-Family Residential" at bounding box center [296, 193] width 88 height 21
checkbox input "false"
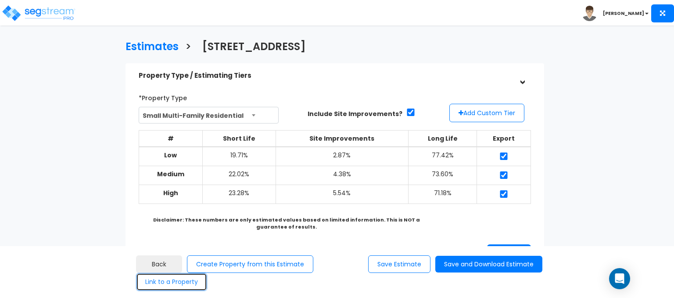
click at [186, 281] on button "Link to a Property" at bounding box center [171, 282] width 71 height 18
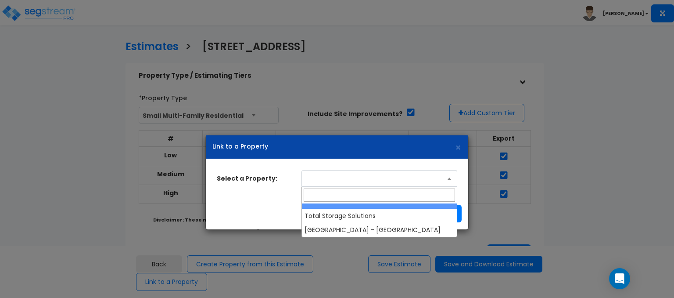
click at [381, 183] on span at bounding box center [380, 178] width 156 height 17
click at [410, 99] on div "Link to a Property × Select a Property: Total Storage Solutions [GEOGRAPHIC_DAT…" at bounding box center [337, 149] width 674 height 298
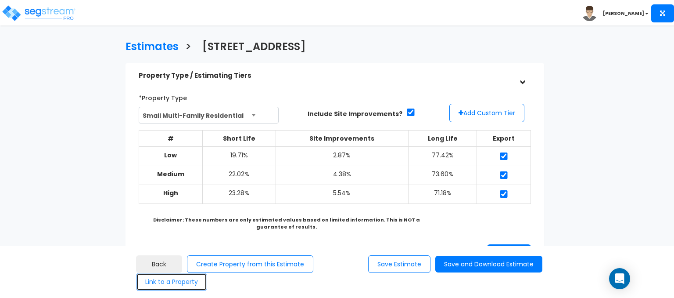
click at [185, 277] on button "Link to a Property" at bounding box center [171, 282] width 71 height 18
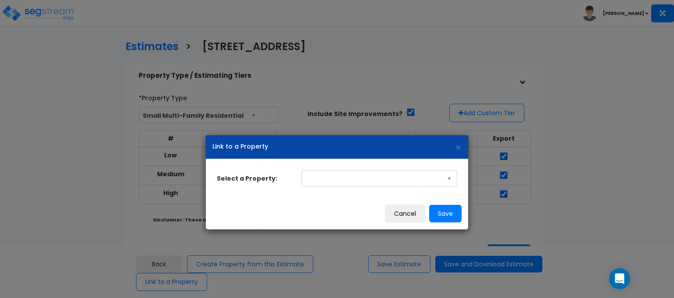
click at [422, 180] on span at bounding box center [380, 178] width 156 height 17
click at [282, 186] on div "Select a Property: Total Storage Solutions Visayan Tower - MF Res Building" at bounding box center [337, 178] width 254 height 17
click at [415, 216] on button "Cancel" at bounding box center [405, 213] width 40 height 18
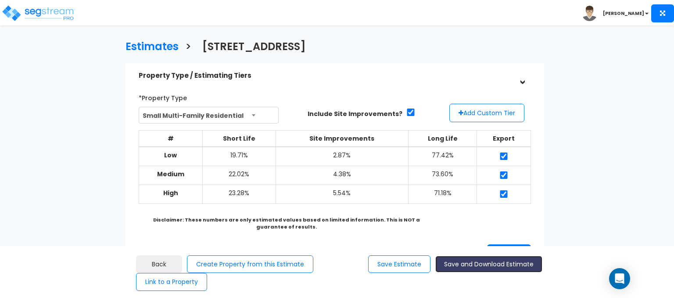
click at [476, 259] on button "Save and Download Estimate" at bounding box center [489, 264] width 107 height 17
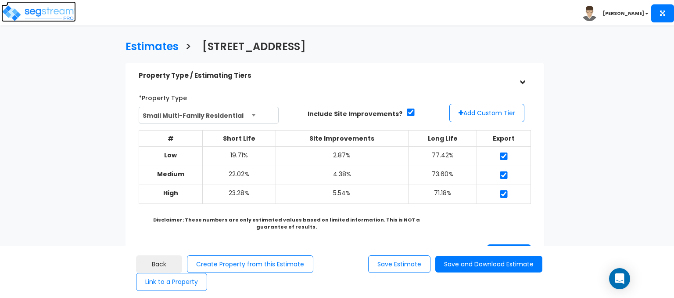
click at [32, 7] on img at bounding box center [38, 13] width 75 height 18
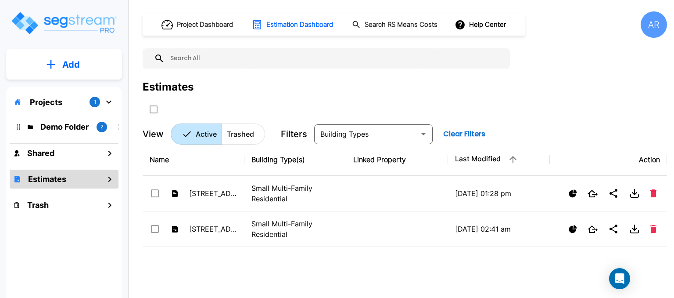
drag, startPoint x: 0, startPoint y: 0, endPoint x: 32, endPoint y: 7, distance: 32.8
click at [32, 7] on div "Add Projects 1 Demo Folder 2 Shared Estimates Trash" at bounding box center [64, 161] width 128 height 322
click at [47, 104] on p "Projects" at bounding box center [46, 102] width 32 height 12
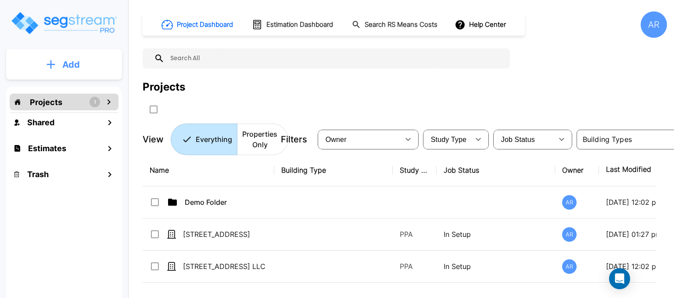
click at [56, 74] on button "Add" at bounding box center [64, 64] width 116 height 25
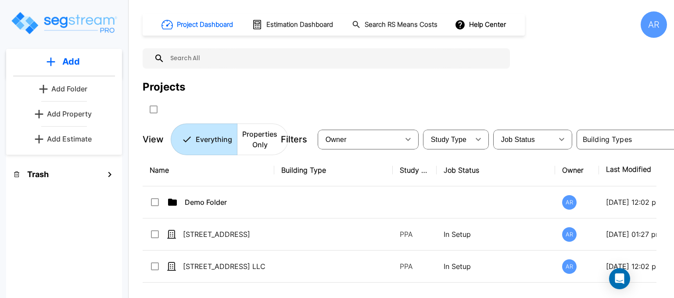
click at [67, 111] on p "Add Property" at bounding box center [69, 113] width 45 height 11
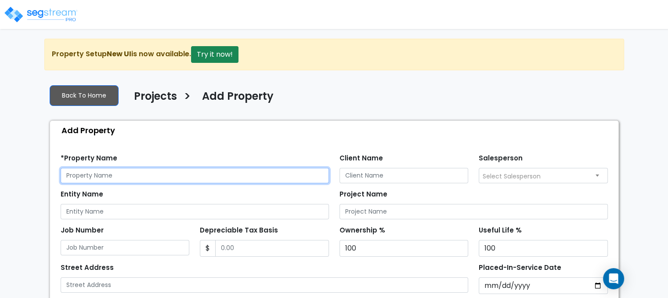
click at [145, 175] on input "text" at bounding box center [195, 175] width 268 height 15
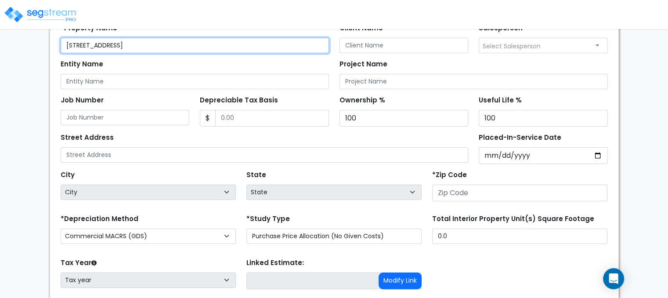
scroll to position [132, 0]
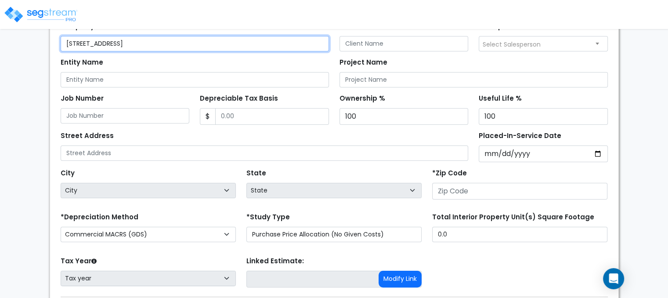
type input "[STREET_ADDRESS]"
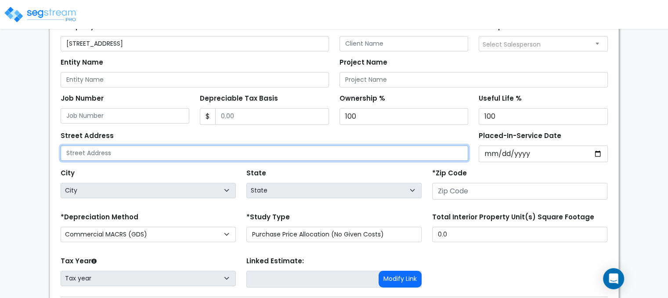
click at [220, 149] on input "text" at bounding box center [265, 152] width 408 height 15
type input "[STREET_ADDRESS]"
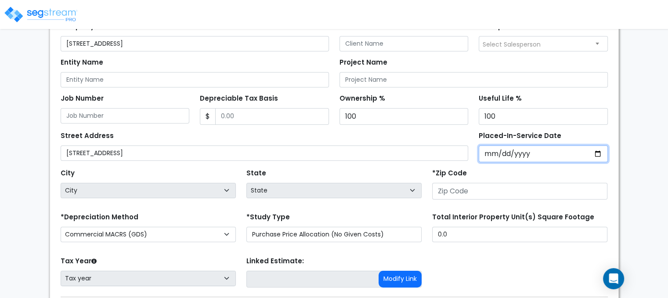
click at [495, 150] on input "Placed-In-Service Date" at bounding box center [543, 153] width 129 height 17
click at [498, 203] on form "*Property Name 2026 E St Client Name Salesperson Entity Name $ $" at bounding box center [334, 183] width 547 height 336
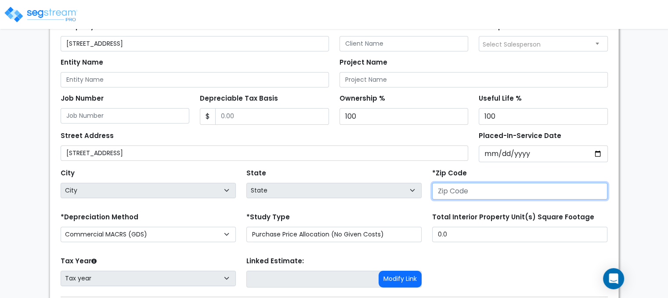
click at [492, 195] on input "number" at bounding box center [519, 191] width 175 height 17
type input "9"
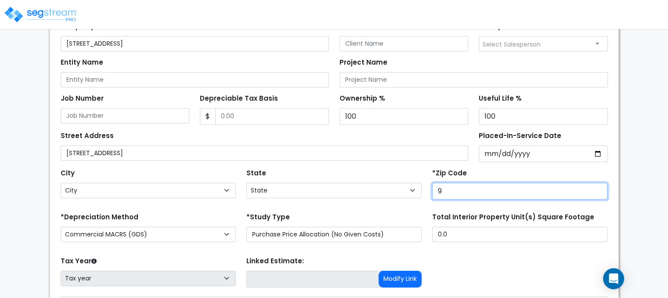
select select "CA"
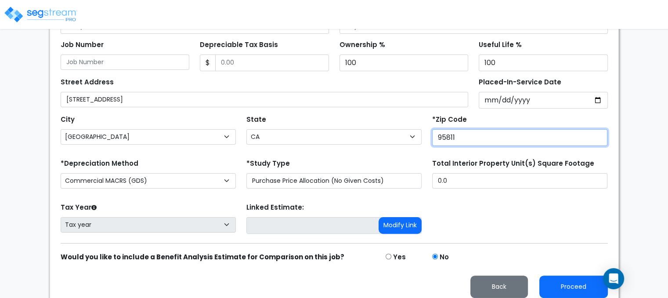
scroll to position [191, 0]
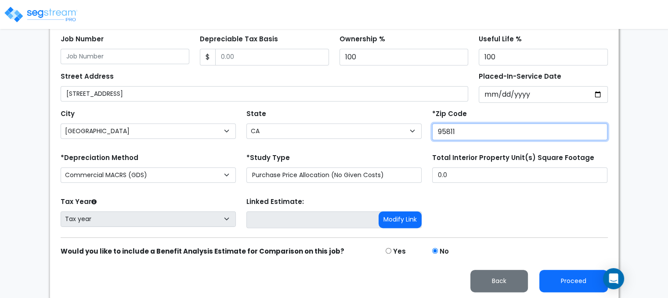
type input "95811"
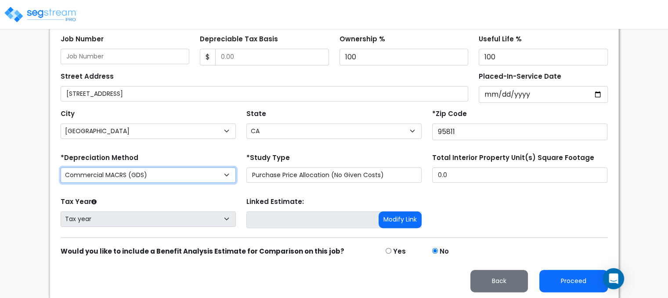
click at [167, 175] on select "Commercial MACRS (GDS) Residential Rental MACRS (GDS) Commercial MACRS (GDS) QIP" at bounding box center [148, 174] width 175 height 15
select select "RRM(_54"
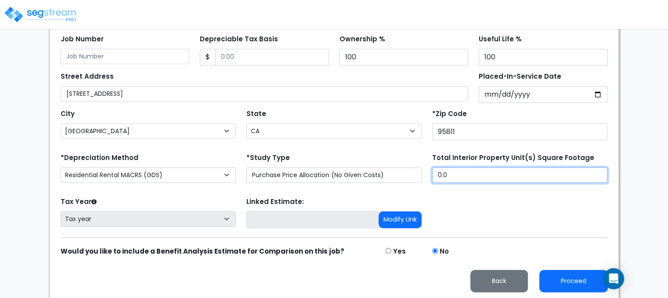
click at [474, 173] on input "0.0" at bounding box center [519, 174] width 175 height 15
type input "."
type input "2,750"
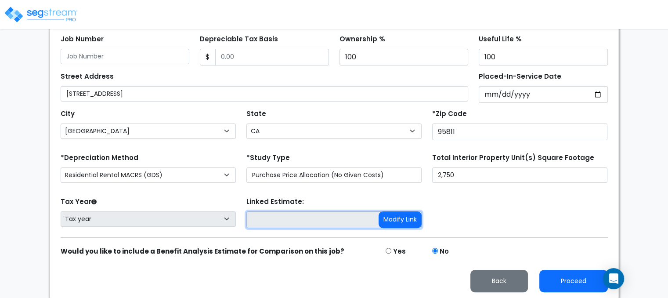
click at [307, 220] on input at bounding box center [333, 219] width 175 height 17
click at [313, 220] on input at bounding box center [333, 219] width 175 height 17
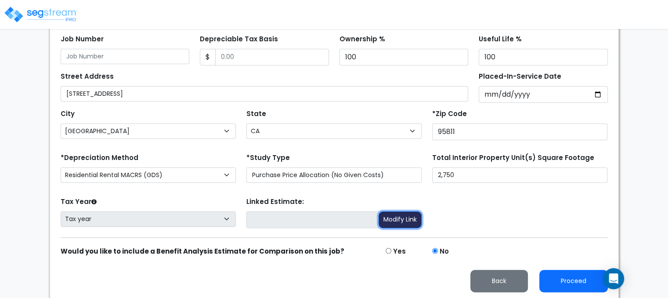
click at [393, 218] on button "Modify Link" at bounding box center [399, 219] width 43 height 17
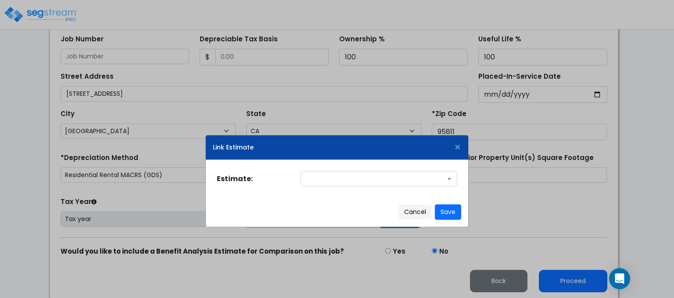
click at [344, 170] on div "Estimate: 515 18th St 2107 27th St" at bounding box center [337, 178] width 263 height 37
click at [348, 180] on span at bounding box center [379, 178] width 157 height 15
click at [456, 151] on span "×" at bounding box center [457, 147] width 7 height 15
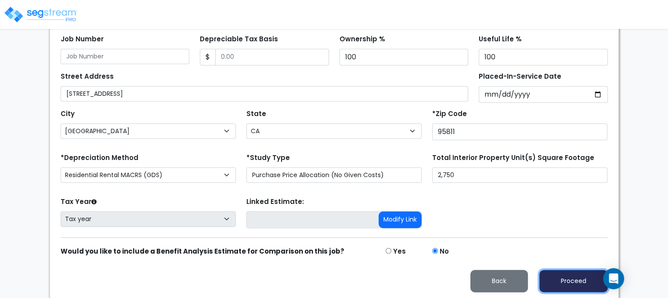
click at [561, 271] on button "Proceed" at bounding box center [573, 281] width 68 height 22
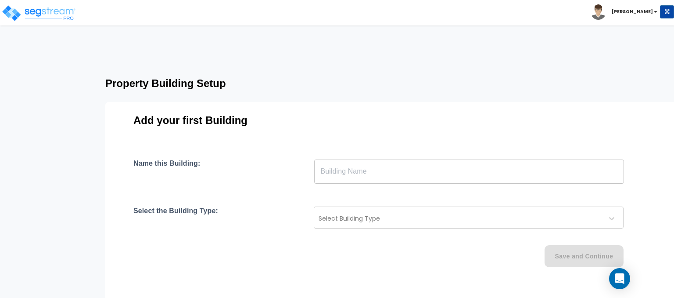
click at [360, 169] on input "text" at bounding box center [469, 171] width 310 height 25
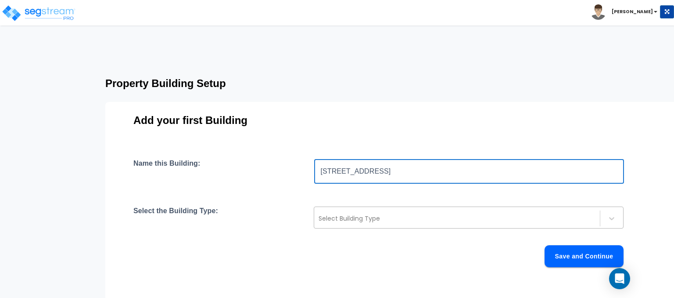
type input "[STREET_ADDRESS]"
click at [378, 211] on div "Select Building Type" at bounding box center [457, 218] width 286 height 14
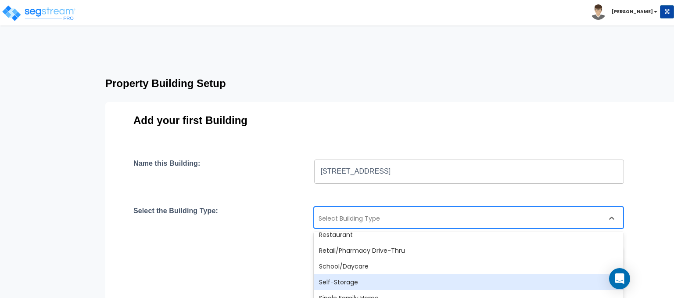
scroll to position [757, 0]
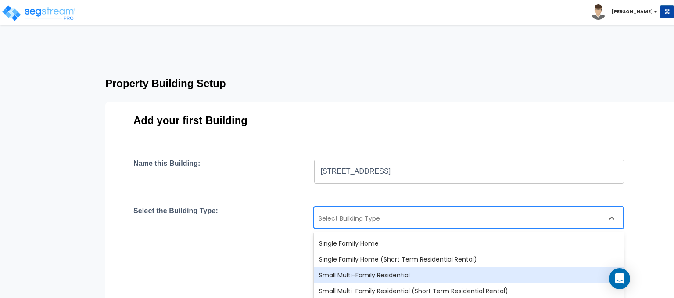
click at [386, 270] on div "Small Multi-Family Residential" at bounding box center [469, 275] width 310 height 16
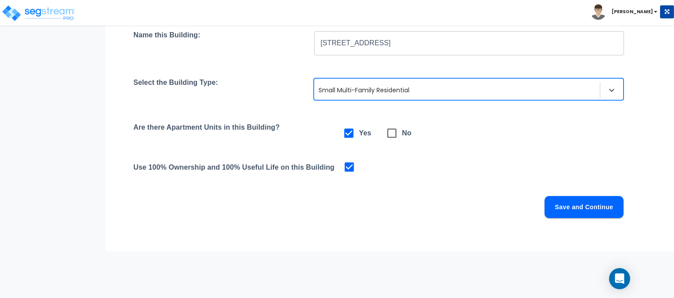
scroll to position [132, 0]
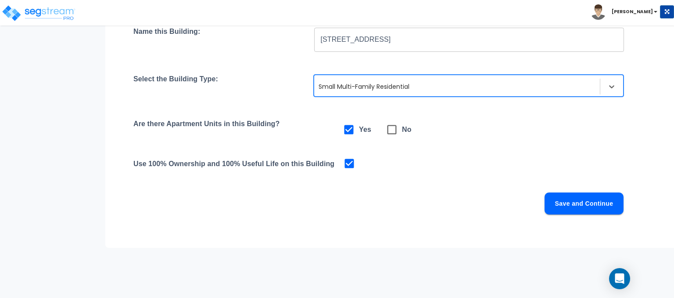
click at [572, 195] on button "Save and Continue" at bounding box center [584, 203] width 79 height 22
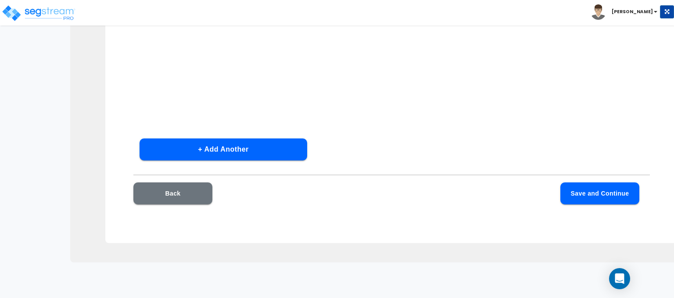
scroll to position [114, 0]
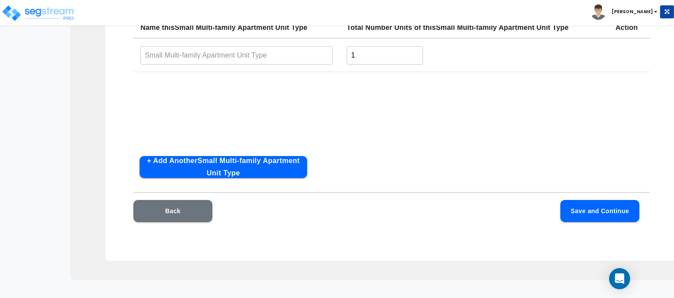
click at [192, 56] on input "text" at bounding box center [236, 55] width 192 height 19
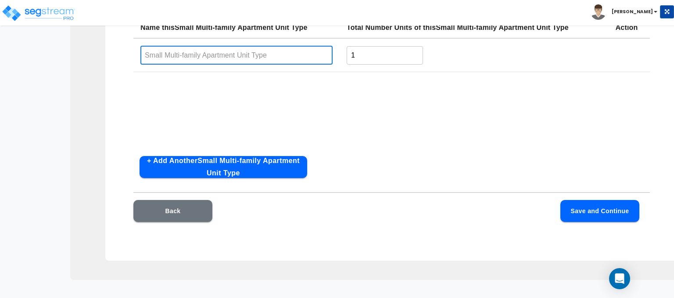
click at [211, 53] on input "text" at bounding box center [236, 55] width 192 height 19
type input "Two Beds"
click at [364, 50] on input "1" at bounding box center [385, 55] width 76 height 19
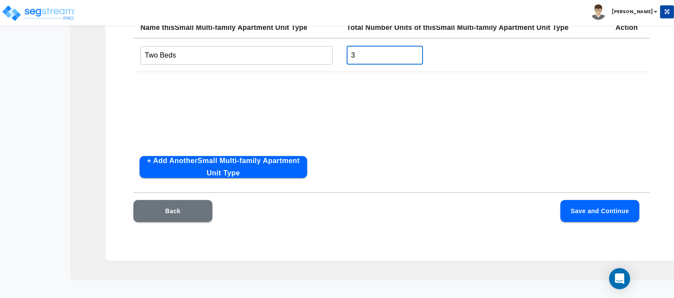
type input "3"
click at [212, 172] on button "+ Add Another Small Multi-family Apartment Unit Type" at bounding box center [224, 167] width 168 height 22
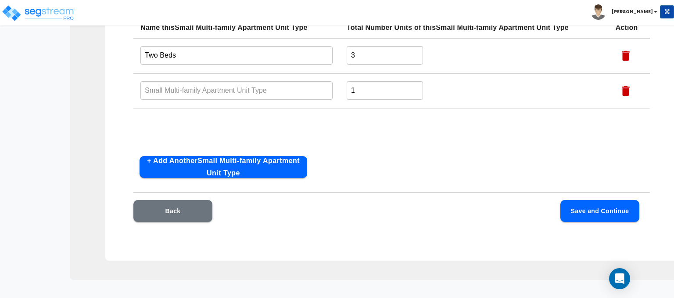
click at [200, 90] on input "text" at bounding box center [236, 90] width 192 height 19
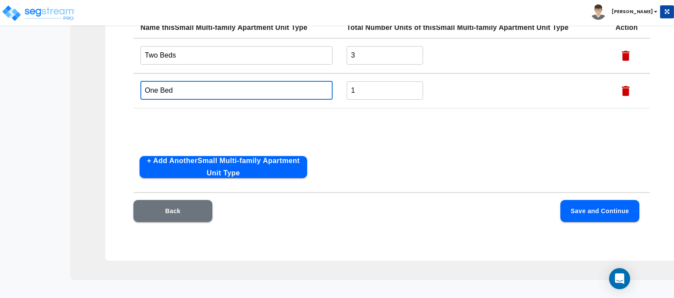
type input "One Bed"
click at [608, 209] on button "Save and Continue" at bounding box center [600, 211] width 79 height 22
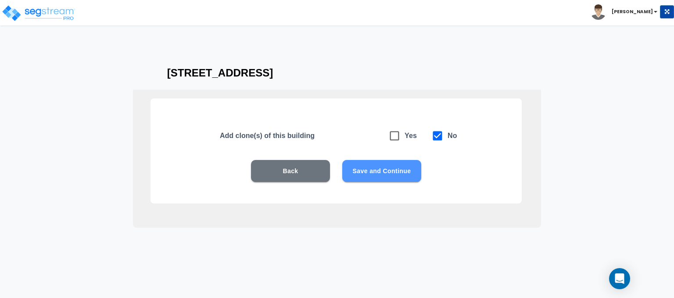
click at [378, 169] on button "Save and Continue" at bounding box center [381, 171] width 79 height 22
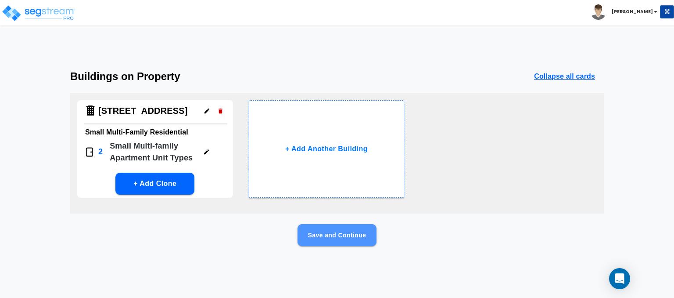
click at [337, 232] on button "Save and Continue" at bounding box center [337, 235] width 79 height 22
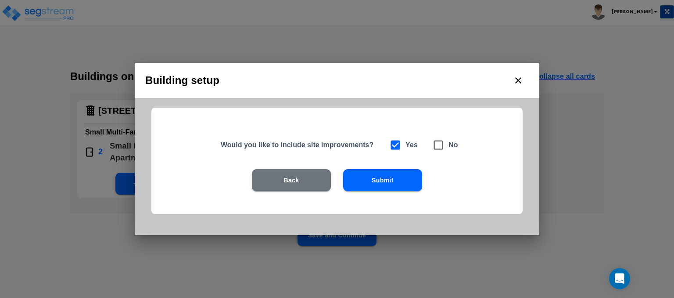
click at [367, 183] on button "Submit" at bounding box center [382, 180] width 79 height 22
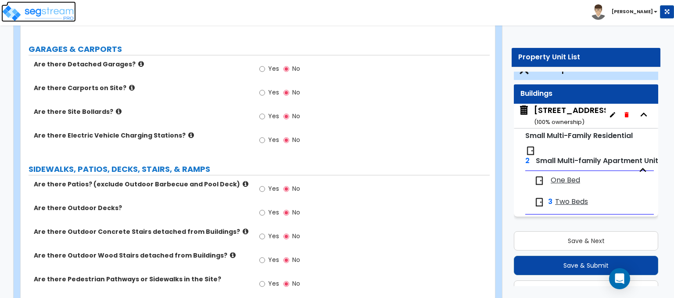
click at [70, 7] on img at bounding box center [38, 13] width 75 height 18
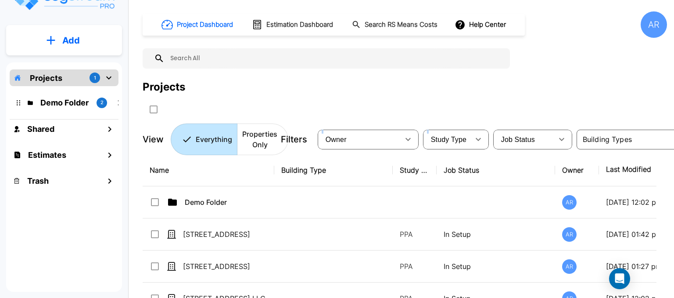
scroll to position [0, 14]
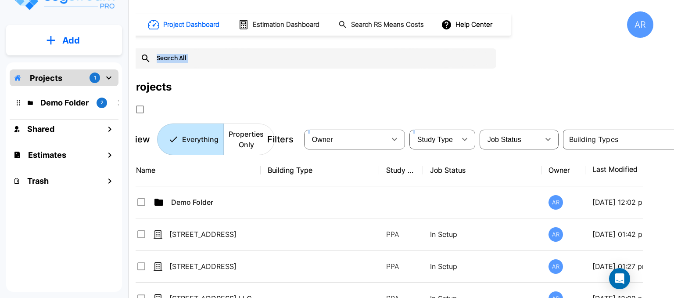
drag, startPoint x: 674, startPoint y: 122, endPoint x: 661, endPoint y: 50, distance: 73.6
click at [661, 50] on div "Project Dashboard Estimation Dashboard Search RS Means Costs Help Center AR Pro…" at bounding box center [405, 149] width 539 height 298
click at [68, 132] on div "Shared" at bounding box center [64, 128] width 109 height 19
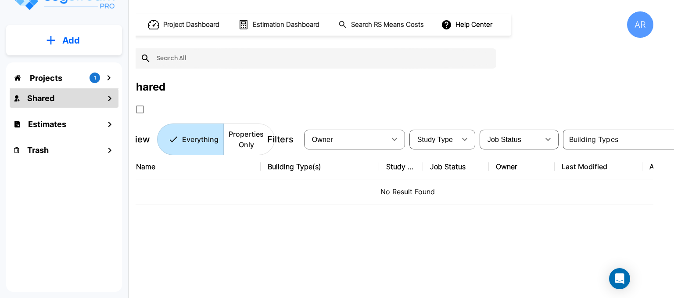
click at [52, 77] on p "Projects" at bounding box center [46, 78] width 32 height 12
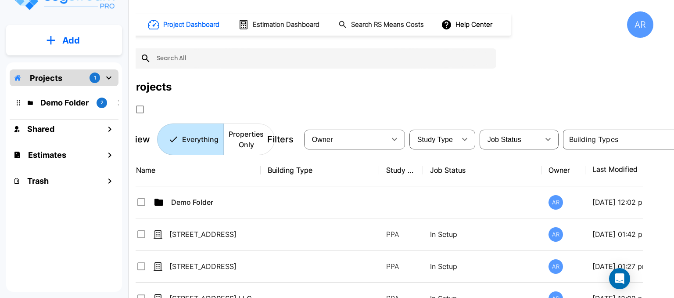
drag, startPoint x: 248, startPoint y: 81, endPoint x: 460, endPoint y: 86, distance: 212.5
click at [460, 86] on div "Projects" at bounding box center [391, 87] width 525 height 16
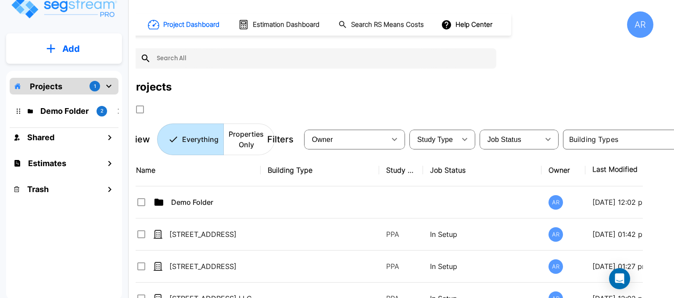
scroll to position [24, 0]
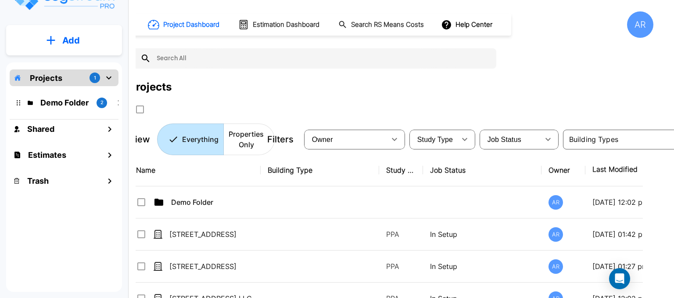
click at [176, 68] on div at bounding box center [312, 58] width 367 height 20
click at [187, 61] on input "text" at bounding box center [321, 58] width 341 height 20
drag, startPoint x: 142, startPoint y: 88, endPoint x: 248, endPoint y: 90, distance: 105.4
click at [248, 90] on div "Projects" at bounding box center [391, 87] width 525 height 16
drag, startPoint x: 674, startPoint y: 2, endPoint x: 367, endPoint y: 83, distance: 317.3
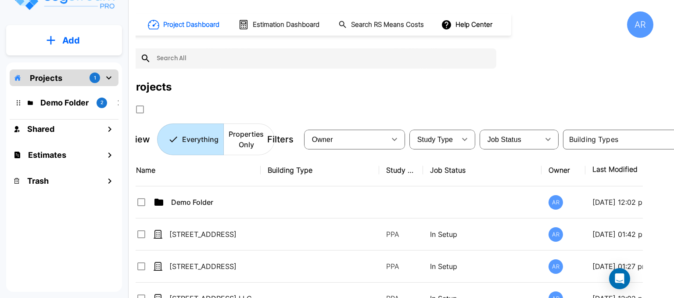
click at [366, 83] on div "Projects" at bounding box center [391, 87] width 525 height 16
click at [67, 97] on p "Demo Folder" at bounding box center [64, 103] width 49 height 12
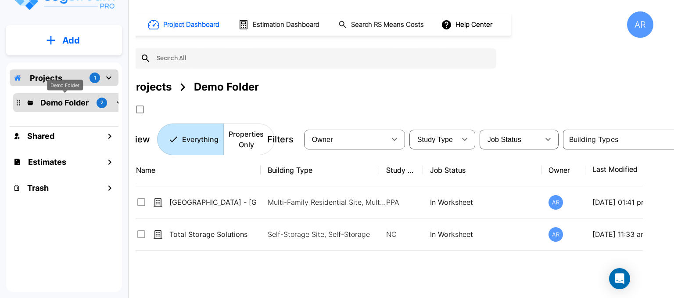
click at [76, 81] on div "Demo Folder" at bounding box center [65, 84] width 36 height 11
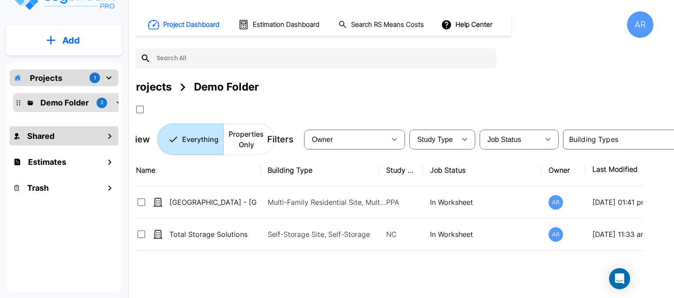
click at [47, 127] on div "Shared" at bounding box center [64, 135] width 109 height 19
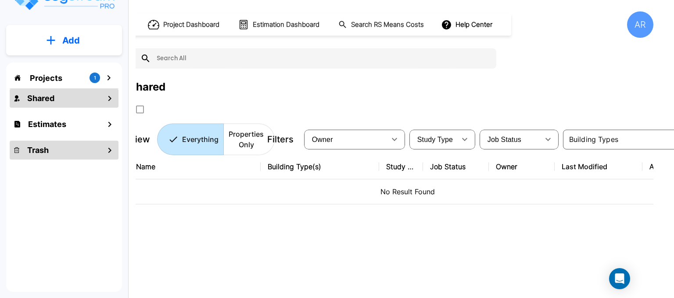
click at [66, 149] on div "Trash" at bounding box center [64, 149] width 109 height 19
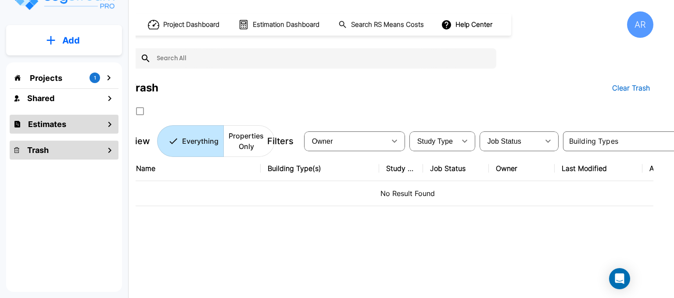
click at [64, 132] on div "Estimates" at bounding box center [64, 124] width 109 height 19
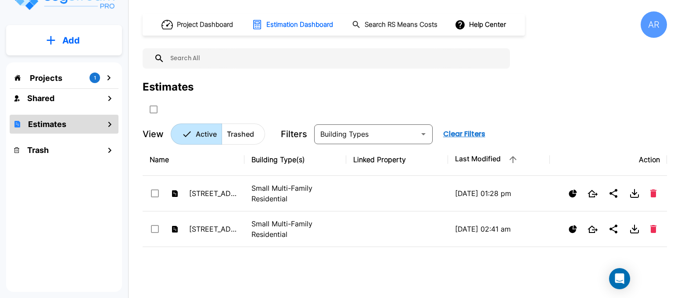
click at [69, 78] on div "Projects 1" at bounding box center [64, 77] width 109 height 17
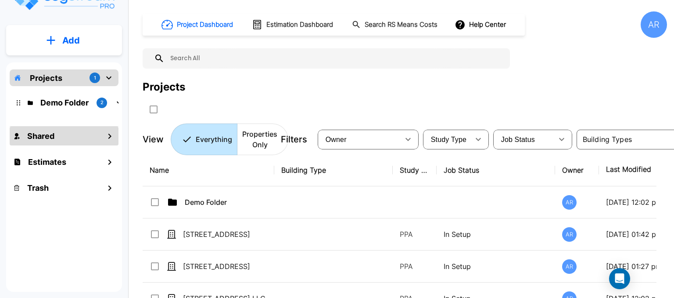
click at [60, 144] on div "Shared" at bounding box center [64, 135] width 109 height 19
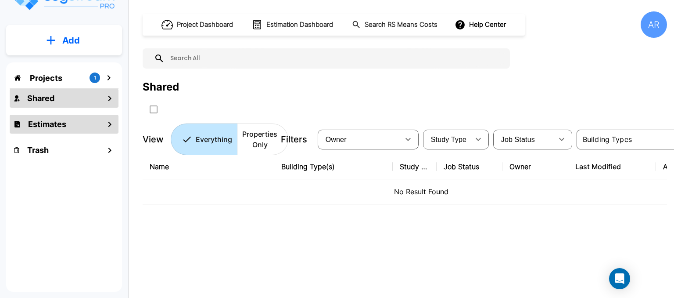
click at [63, 125] on h1 "Estimates" at bounding box center [47, 124] width 38 height 12
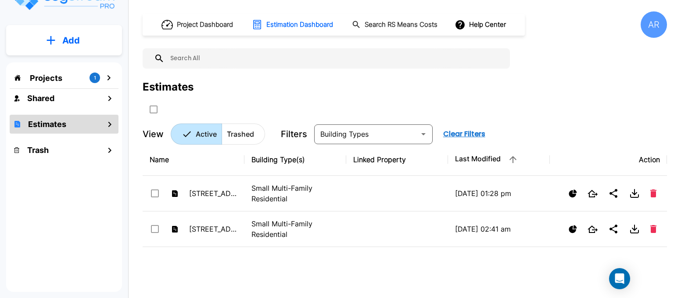
click at [70, 79] on div "Projects 1" at bounding box center [64, 77] width 109 height 17
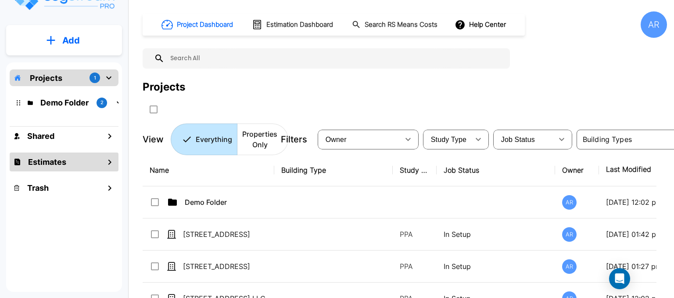
click at [77, 159] on div "Estimates" at bounding box center [64, 161] width 109 height 19
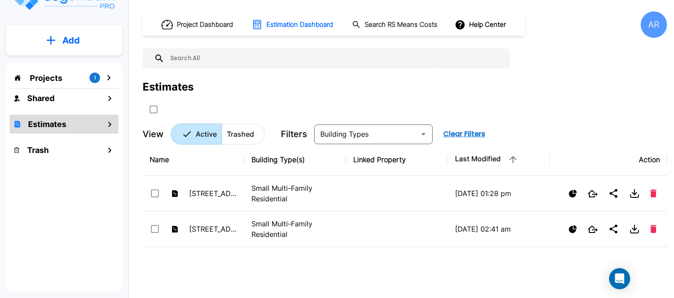
click at [83, 39] on button "Add" at bounding box center [64, 40] width 116 height 25
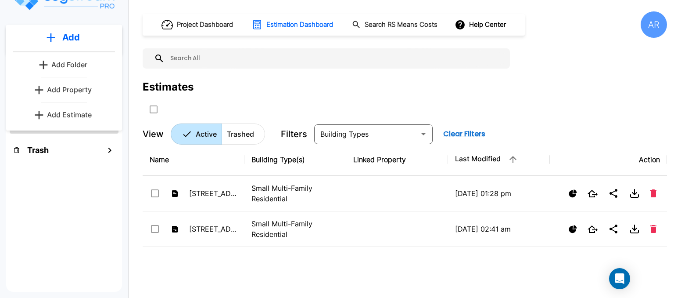
click at [74, 112] on p "Add Estimate" at bounding box center [69, 114] width 45 height 11
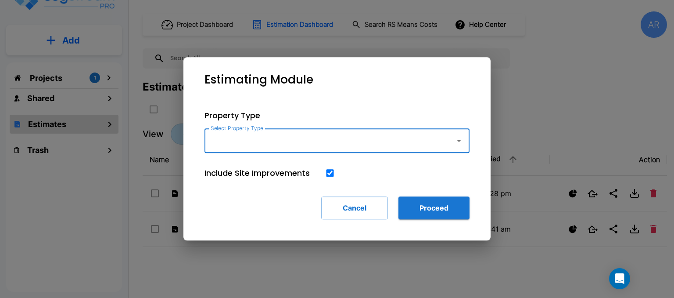
click at [278, 144] on input "Select Property Type" at bounding box center [328, 140] width 238 height 17
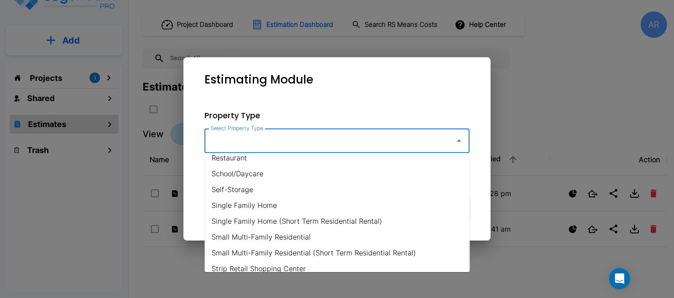
scroll to position [678, 0]
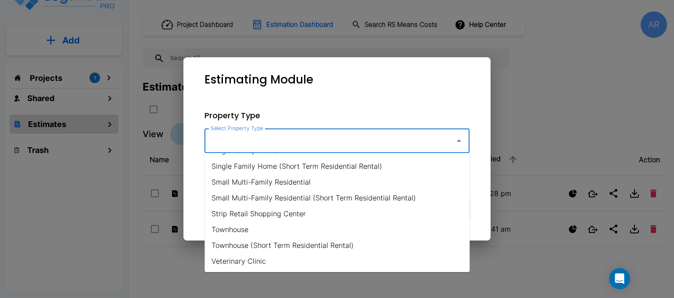
click at [254, 175] on li "Small Multi-Family Residential" at bounding box center [337, 182] width 265 height 16
type input "Small Multi-Family Residential"
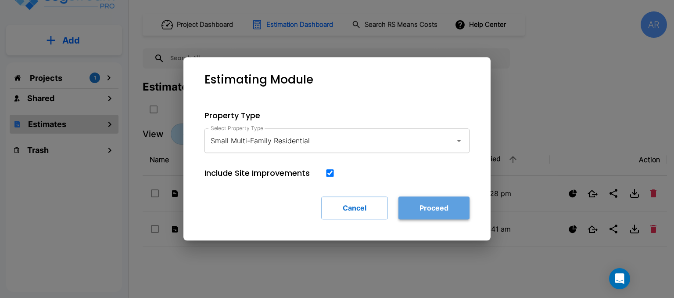
click at [455, 212] on button "Proceed" at bounding box center [434, 207] width 71 height 23
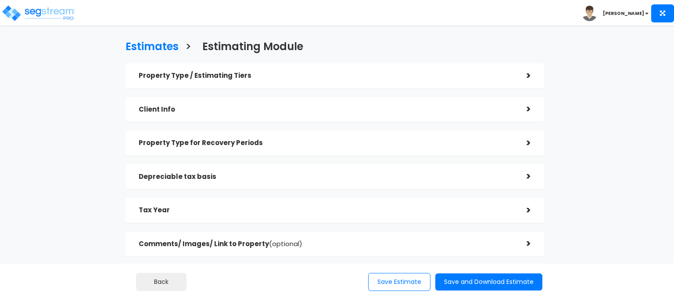
checkbox input "true"
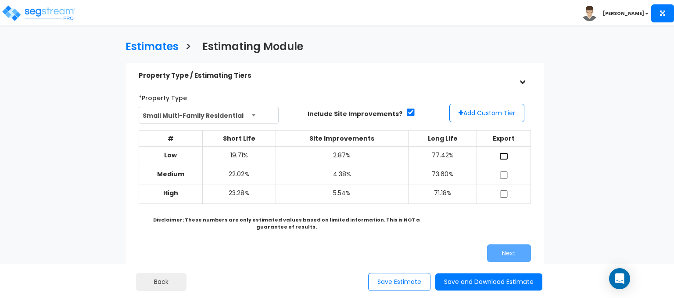
click at [504, 158] on input "checkbox" at bounding box center [504, 155] width 9 height 7
checkbox input "true"
click at [500, 176] on input "checkbox" at bounding box center [504, 174] width 9 height 7
checkbox input "true"
click at [504, 184] on tbody "Low 19.71% 2.87% 77.42% Medium 22.02% 4.38% 73.60% High 23.28%" at bounding box center [335, 175] width 392 height 57
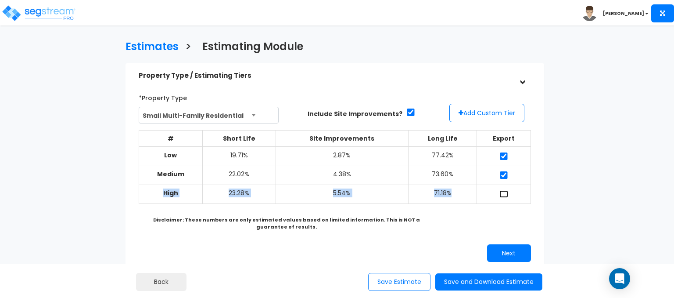
click at [505, 197] on input "checkbox" at bounding box center [504, 193] width 9 height 7
checkbox input "true"
click at [398, 209] on div "# Short Life Site Improvements Long Life Export Low 19.71% 2.87% 77.42% Medium …" at bounding box center [335, 171] width 400 height 90
click at [500, 246] on button "Next" at bounding box center [509, 253] width 44 height 18
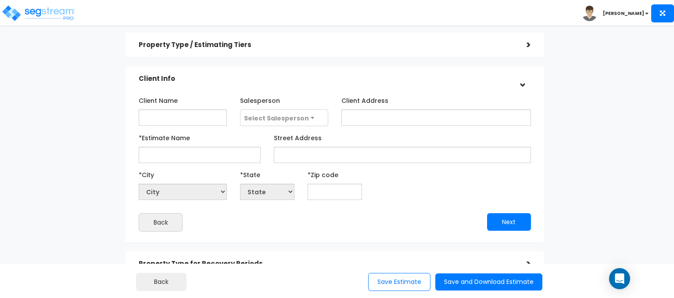
scroll to position [88, 0]
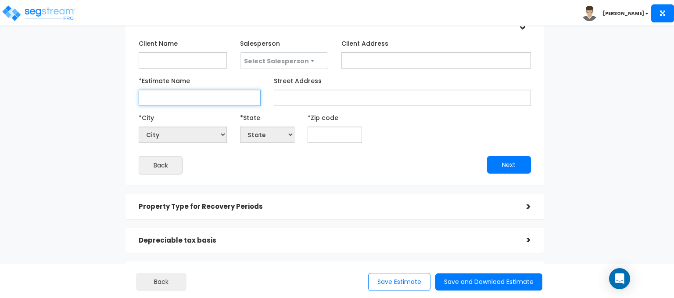
click at [191, 104] on input "*Estimate Name" at bounding box center [200, 98] width 122 height 16
type input "[STREET_ADDRESS]"
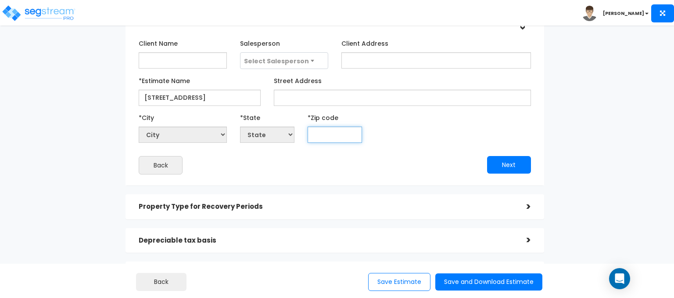
click at [328, 134] on input "text" at bounding box center [335, 134] width 54 height 16
type input "9"
select select "CA"
type input "95811"
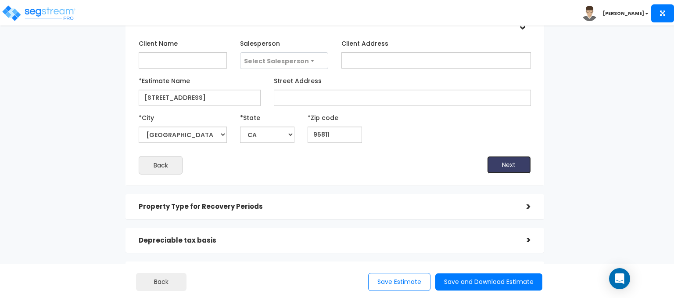
click at [507, 168] on button "Next" at bounding box center [509, 165] width 44 height 18
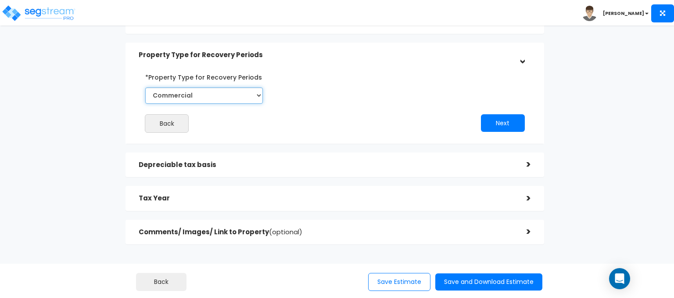
drag, startPoint x: 200, startPoint y: 95, endPoint x: 198, endPoint y: 102, distance: 7.4
click at [200, 97] on select "Commercial Residential" at bounding box center [204, 95] width 118 height 16
select select "Residential"
click at [145, 87] on select "Commercial Residential" at bounding box center [204, 95] width 118 height 16
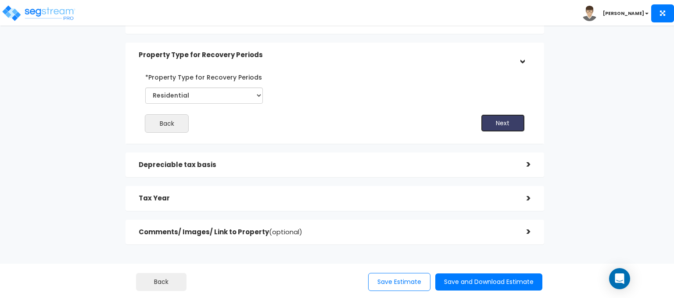
click at [508, 126] on button "Next" at bounding box center [503, 123] width 44 height 18
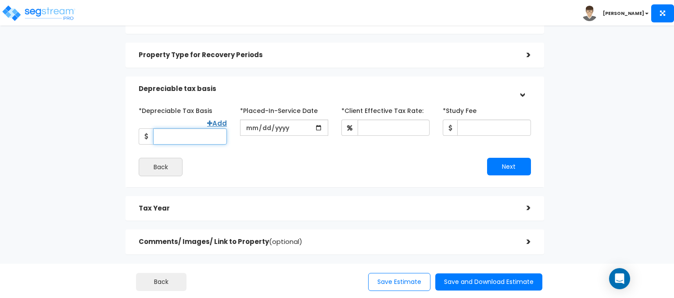
click at [211, 136] on input "*Depreciable Tax Basis" at bounding box center [190, 136] width 74 height 16
type input "829,080"
click at [281, 133] on input "date" at bounding box center [284, 127] width 88 height 16
click at [251, 124] on input "date" at bounding box center [284, 127] width 88 height 16
type input "[DATE]"
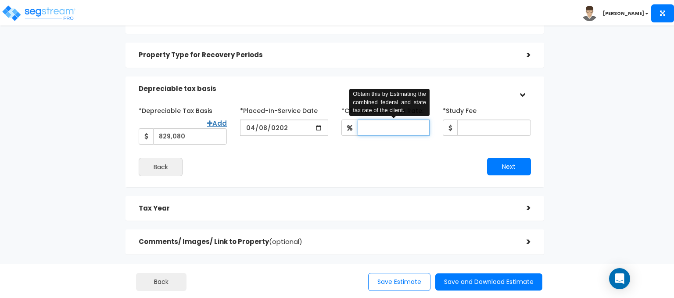
click at [362, 127] on input "*Client Effective Tax Rate:" at bounding box center [394, 127] width 72 height 16
type input "34"
click at [472, 129] on input "*Study Fee" at bounding box center [494, 127] width 74 height 16
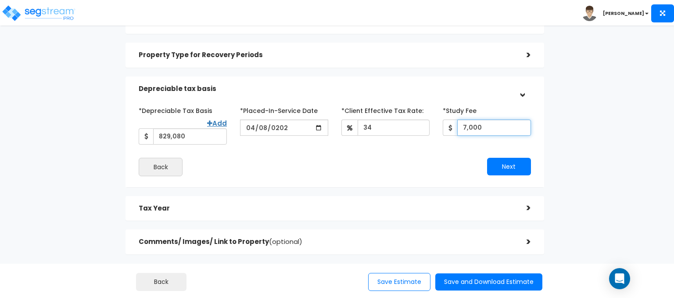
type input "7,000"
click at [498, 155] on div "*Depreciable Tax Basis Add 829,080 *Placed-In-Service Date [DATE]" at bounding box center [335, 139] width 392 height 72
click at [501, 160] on button "Next" at bounding box center [509, 167] width 44 height 18
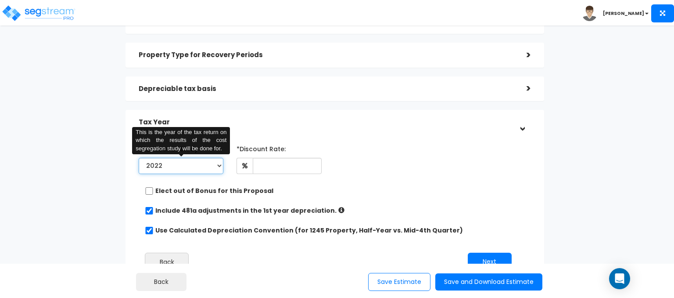
click at [166, 166] on select "2022 2023 2024 2025 2026" at bounding box center [181, 166] width 85 height 16
select select "2024"
click at [139, 158] on select "2022 2023 2024 2025 2026" at bounding box center [181, 166] width 85 height 16
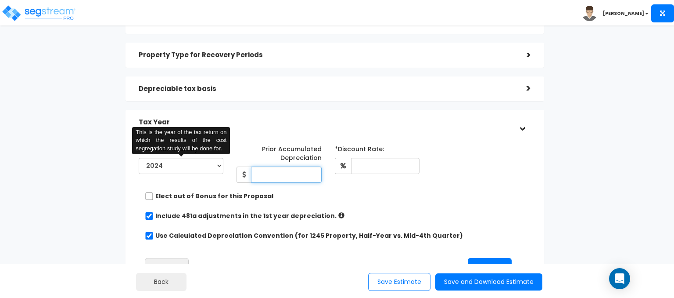
click at [276, 171] on input "Prior Accumulated Depreciation" at bounding box center [286, 174] width 70 height 16
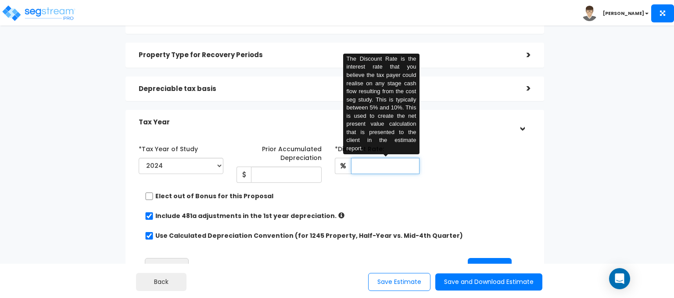
click at [371, 171] on input "text" at bounding box center [385, 166] width 68 height 16
type input "9"
click at [317, 165] on div "Prior Accumulated Depreciation" at bounding box center [279, 161] width 85 height 41
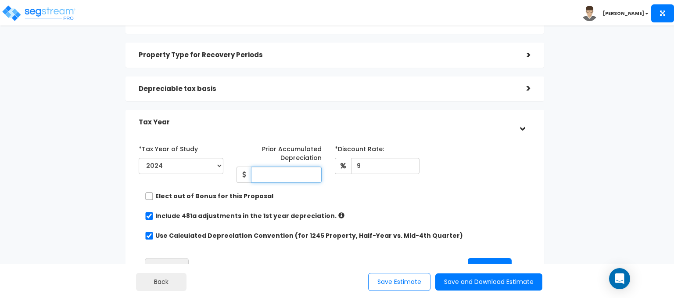
click at [311, 174] on input "Prior Accumulated Depreciation" at bounding box center [286, 174] width 70 height 16
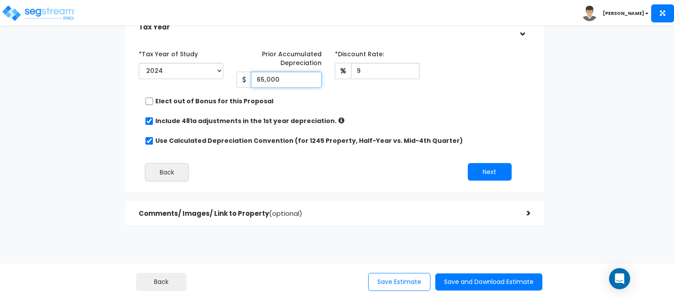
scroll to position [183, 0]
type input "65,000"
click at [498, 175] on button "Next" at bounding box center [490, 171] width 44 height 18
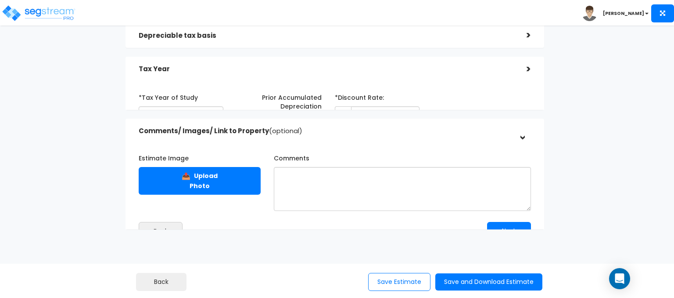
scroll to position [138, 0]
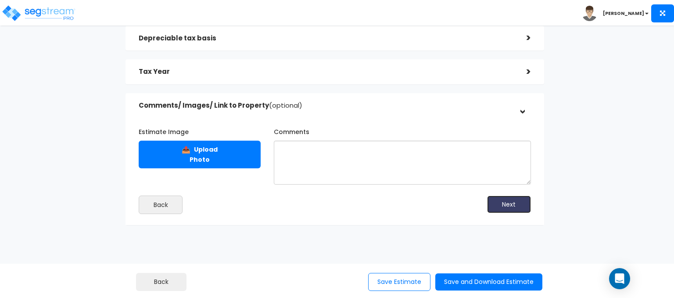
click at [519, 202] on button "Next" at bounding box center [509, 204] width 44 height 18
click at [393, 281] on button "Save Estimate" at bounding box center [399, 282] width 62 height 18
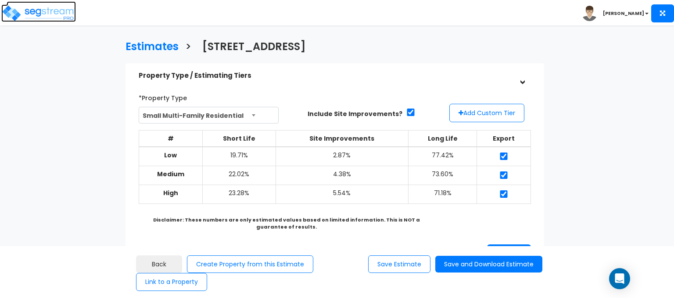
click at [30, 10] on img at bounding box center [38, 13] width 75 height 18
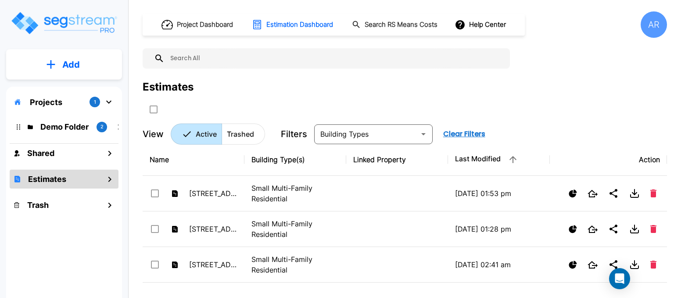
click at [37, 92] on div "Projects 1 Demo Folder 2 Shared Estimates Trash" at bounding box center [64, 200] width 116 height 229
click at [46, 102] on p "Projects" at bounding box center [46, 102] width 32 height 12
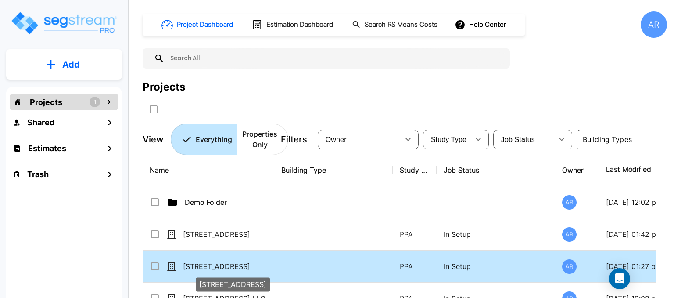
click at [203, 263] on p "[STREET_ADDRESS]" at bounding box center [227, 266] width 88 height 11
checkbox input "true"
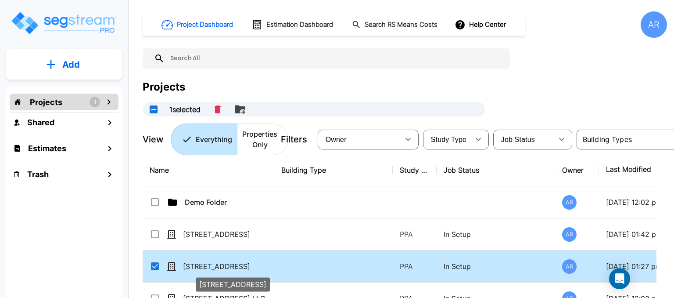
click at [203, 263] on p "[STREET_ADDRESS]" at bounding box center [227, 266] width 88 height 11
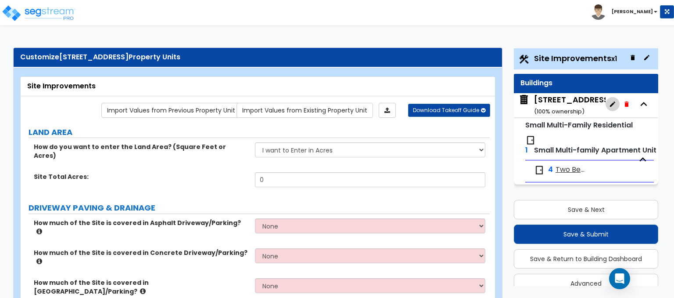
click at [612, 105] on icon "button" at bounding box center [612, 104] width 7 height 7
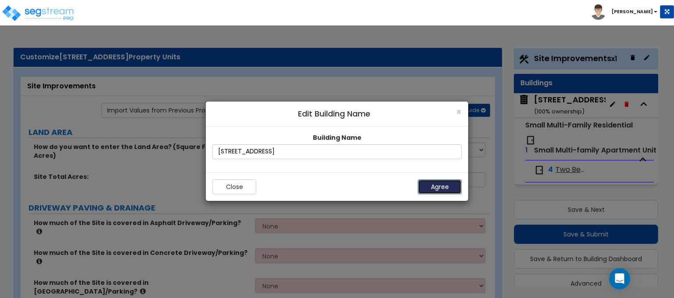
click at [429, 187] on button "Agree" at bounding box center [440, 186] width 44 height 15
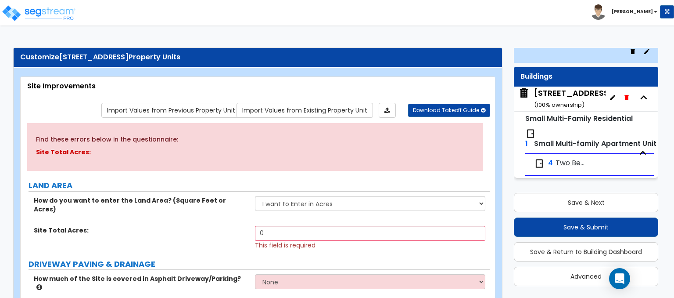
scroll to position [46, 0]
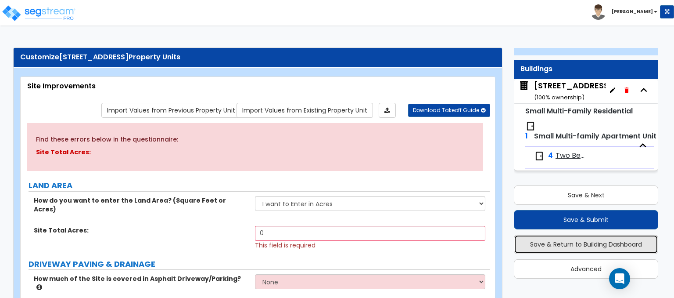
click at [542, 240] on button "Save & Return to Building Dashboard" at bounding box center [586, 243] width 144 height 19
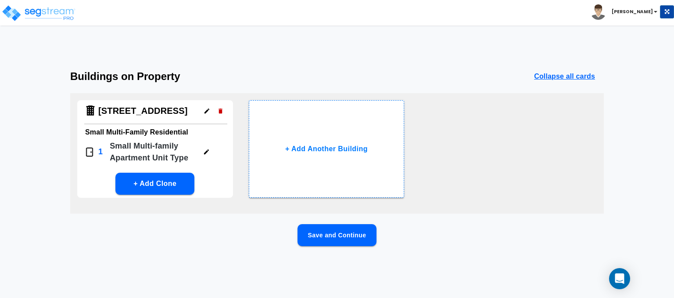
click at [106, 126] on h6 "Small Multi-Family Residential" at bounding box center [155, 132] width 140 height 12
click at [111, 134] on h6 "Small Multi-Family Residential" at bounding box center [155, 132] width 140 height 12
click at [204, 154] on icon "button" at bounding box center [206, 151] width 7 height 7
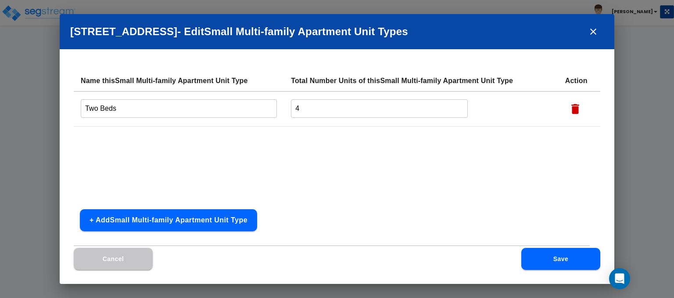
click at [597, 31] on icon "close" at bounding box center [593, 31] width 11 height 11
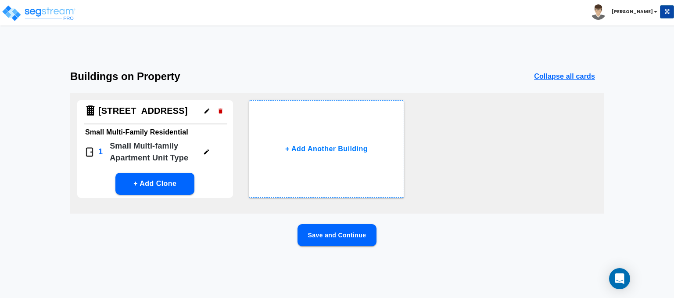
click at [138, 101] on div "[STREET_ADDRESS]" at bounding box center [136, 111] width 105 height 22
click at [121, 106] on h4 "[STREET_ADDRESS]" at bounding box center [143, 110] width 90 height 11
click at [97, 109] on div "[STREET_ADDRESS]" at bounding box center [136, 111] width 105 height 22
click at [338, 235] on button "Save and Continue" at bounding box center [337, 235] width 79 height 22
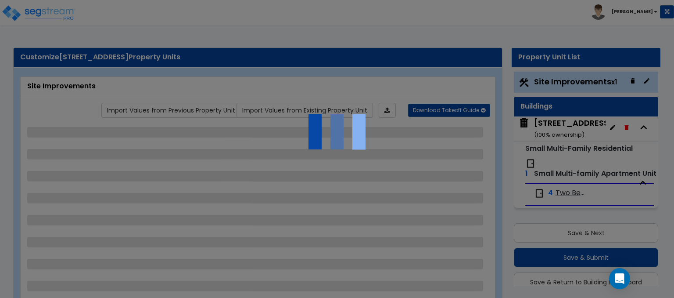
scroll to position [23, 0]
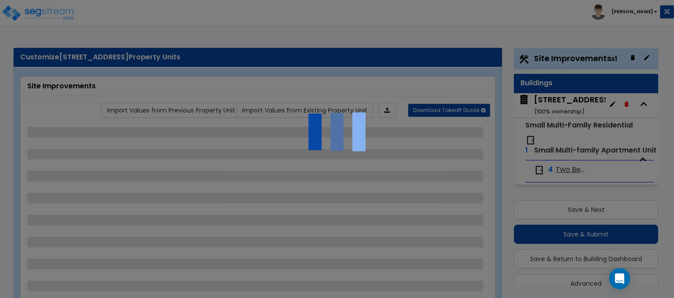
click at [21, 27] on div at bounding box center [337, 149] width 674 height 298
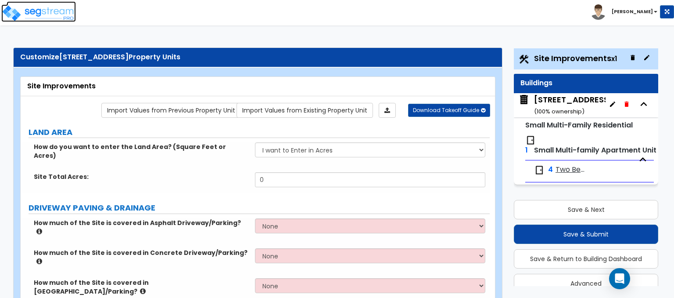
click at [46, 21] on img at bounding box center [38, 13] width 75 height 18
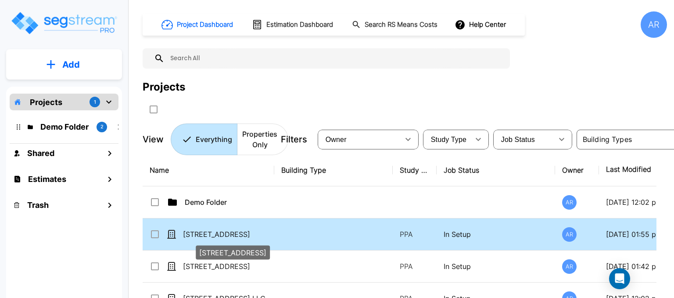
click at [202, 230] on p "[STREET_ADDRESS]" at bounding box center [227, 234] width 88 height 11
checkbox input "true"
click at [202, 230] on p "[STREET_ADDRESS]" at bounding box center [227, 234] width 88 height 11
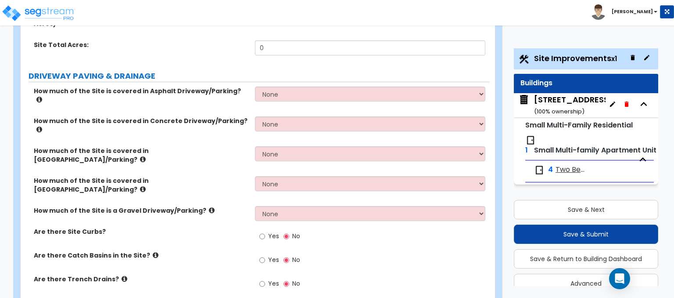
scroll to position [44, 0]
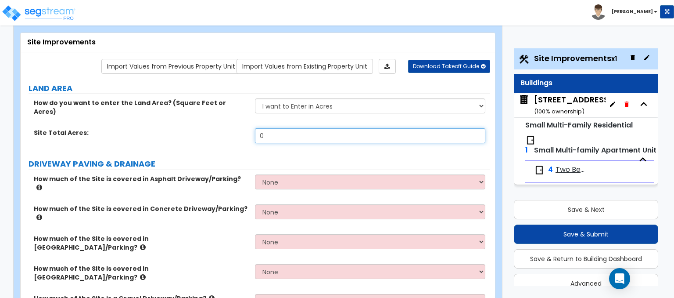
click at [288, 128] on input "0" at bounding box center [370, 135] width 230 height 15
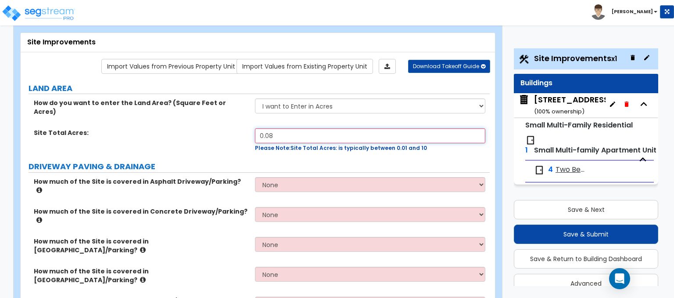
type input "0.08"
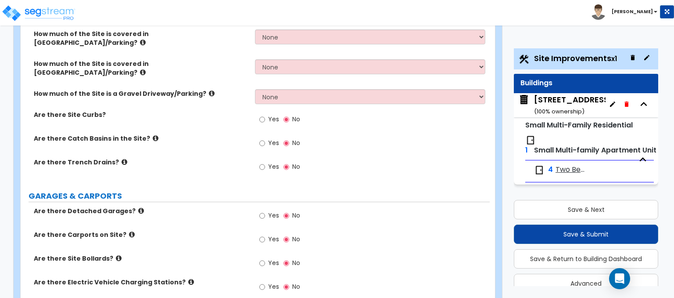
scroll to position [263, 0]
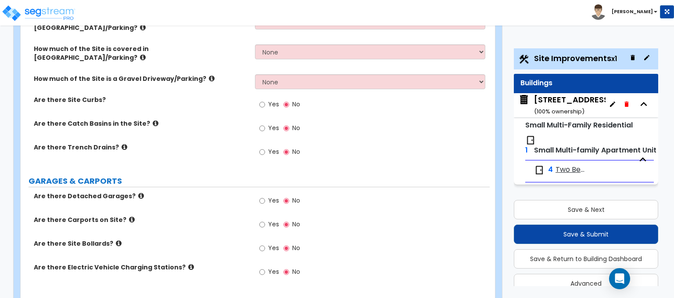
click at [116, 240] on icon at bounding box center [119, 243] width 6 height 7
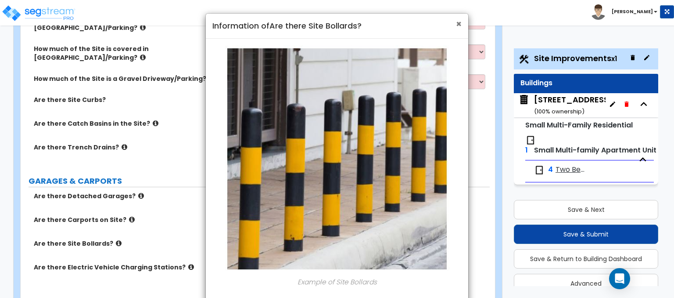
click at [460, 22] on span "×" at bounding box center [459, 24] width 6 height 13
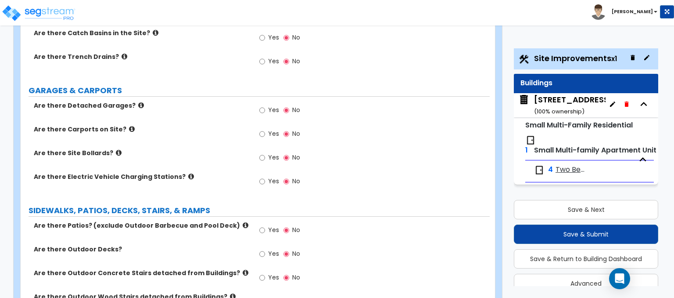
scroll to position [395, 0]
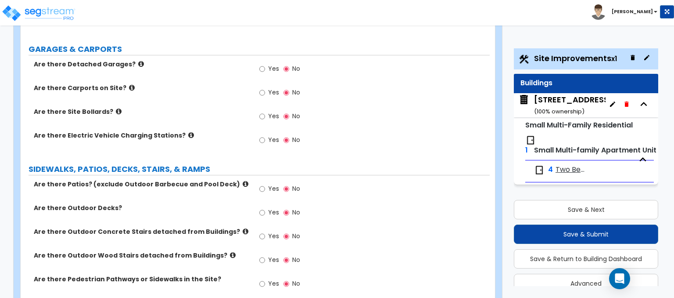
click at [243, 228] on icon at bounding box center [246, 231] width 6 height 7
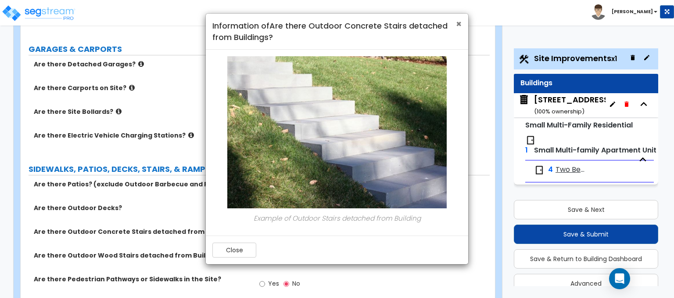
click at [456, 20] on span "×" at bounding box center [459, 24] width 6 height 13
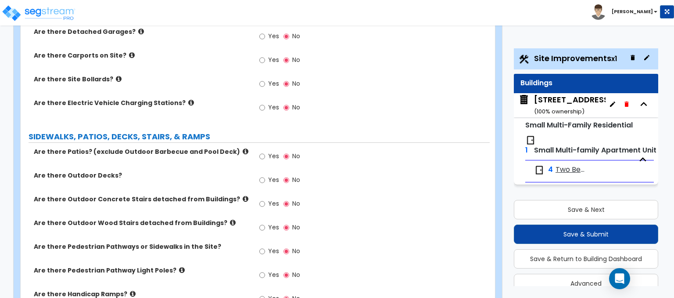
scroll to position [439, 0]
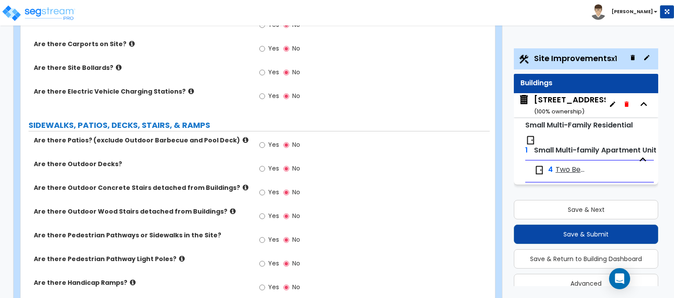
click at [259, 230] on div "Yes No" at bounding box center [280, 240] width 50 height 20
click at [266, 233] on label "Yes" at bounding box center [269, 240] width 20 height 15
click at [265, 235] on input "Yes" at bounding box center [262, 240] width 6 height 10
radio input "true"
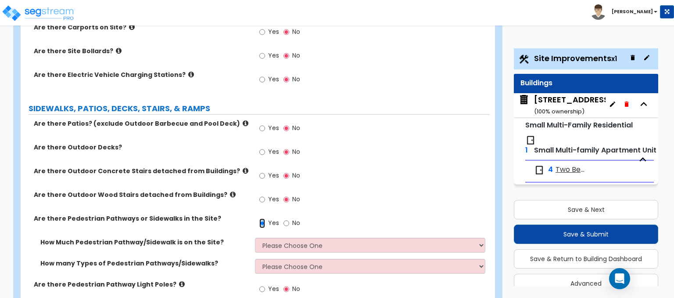
scroll to position [483, 0]
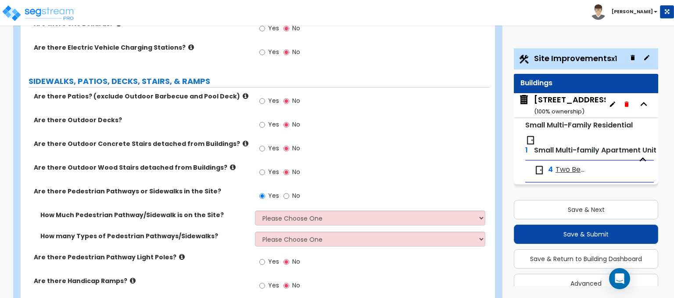
click at [179, 253] on icon at bounding box center [182, 256] width 6 height 7
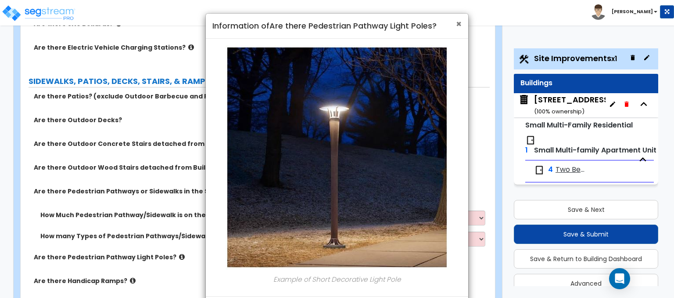
click at [457, 22] on span "×" at bounding box center [459, 24] width 6 height 13
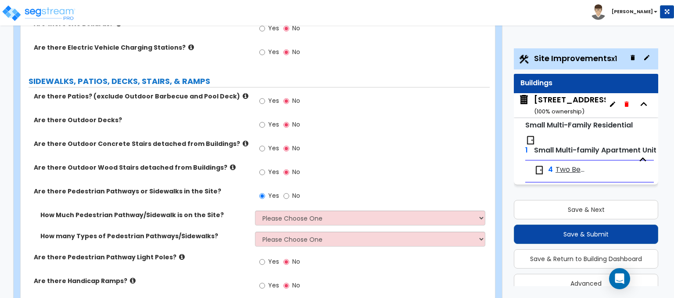
click at [130, 277] on icon at bounding box center [133, 280] width 6 height 7
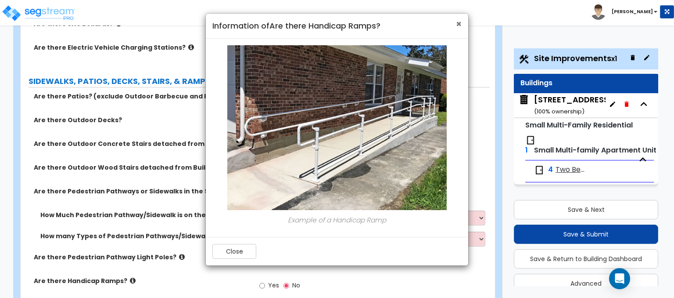
click at [457, 24] on span "×" at bounding box center [459, 24] width 6 height 13
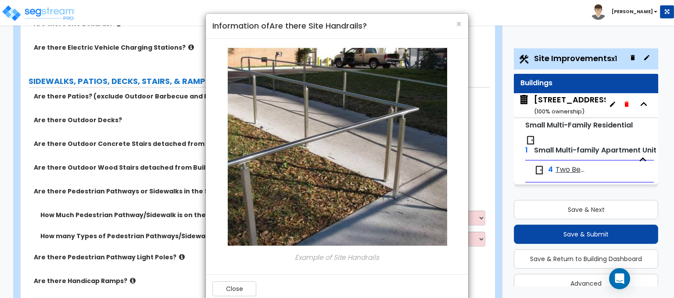
click at [462, 25] on div "× Information of Are there Site Handrails?" at bounding box center [337, 26] width 263 height 25
click at [459, 25] on span "×" at bounding box center [459, 24] width 6 height 13
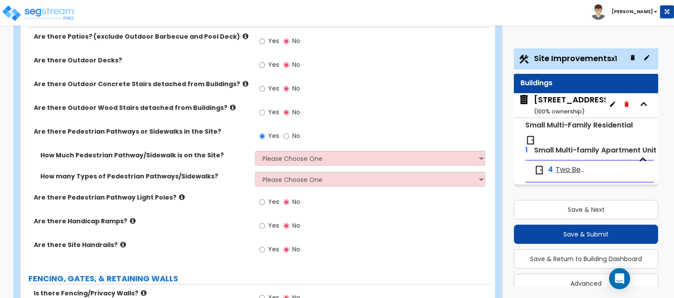
scroll to position [659, 0]
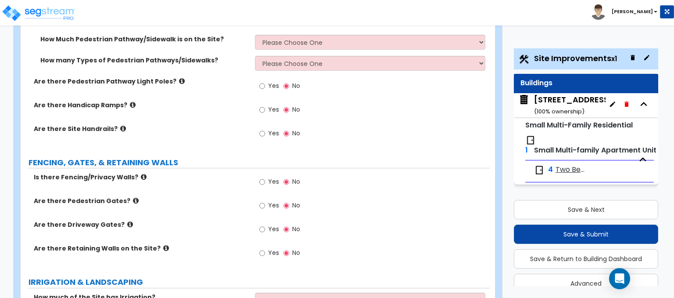
click at [141, 173] on icon at bounding box center [144, 176] width 6 height 7
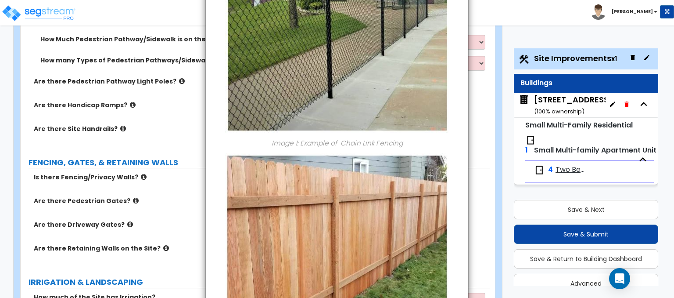
scroll to position [0, 0]
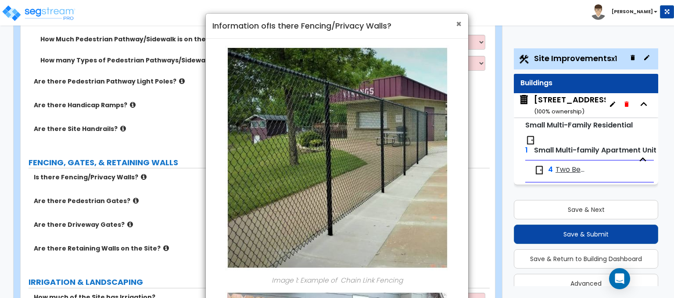
click at [456, 25] on span "×" at bounding box center [459, 24] width 6 height 13
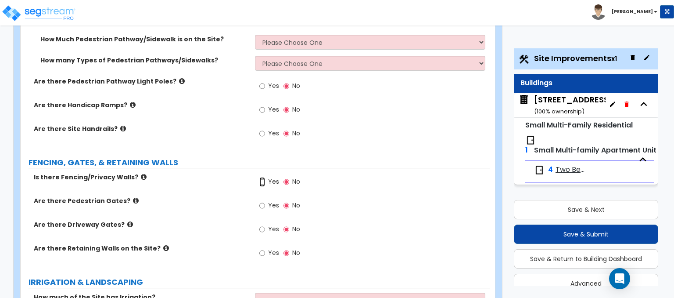
click at [262, 177] on input "Yes" at bounding box center [262, 182] width 6 height 10
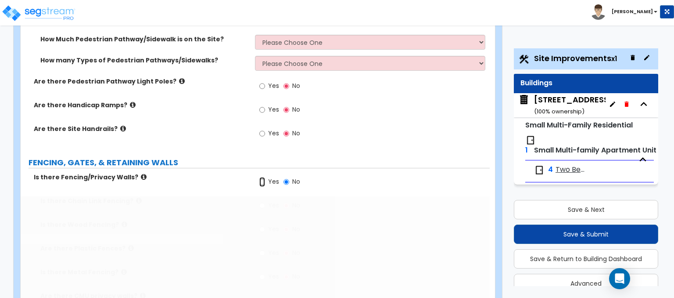
radio input "true"
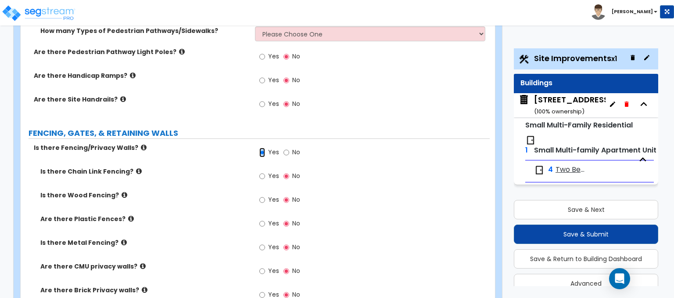
scroll to position [702, 0]
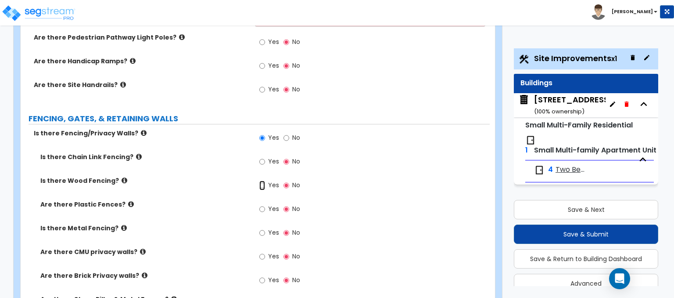
click at [259, 180] on input "Yes" at bounding box center [262, 185] width 6 height 10
radio input "true"
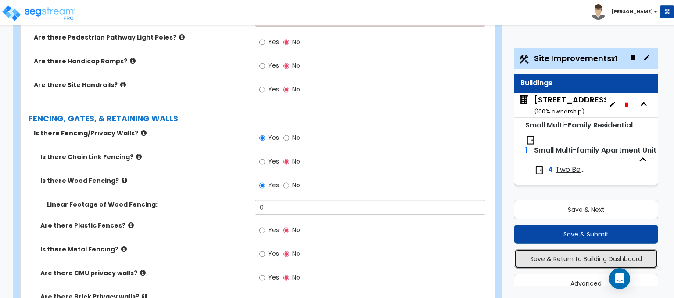
click at [569, 262] on button "Save & Return to Building Dashboard" at bounding box center [586, 258] width 144 height 19
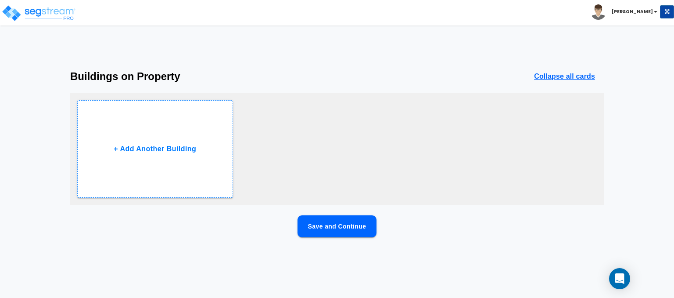
scroll to position [0, 0]
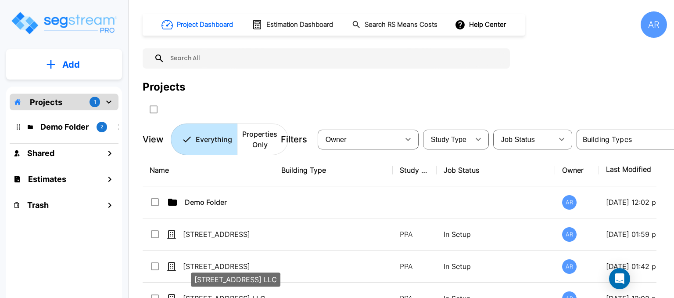
click at [244, 292] on div "[STREET_ADDRESS] LLC" at bounding box center [235, 282] width 91 height 21
checkbox input "true"
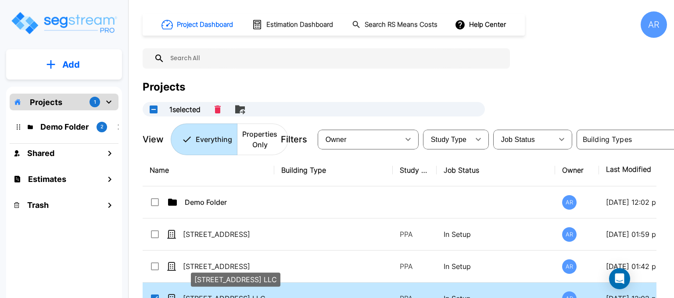
click at [244, 292] on div "[STREET_ADDRESS] LLC" at bounding box center [235, 282] width 91 height 21
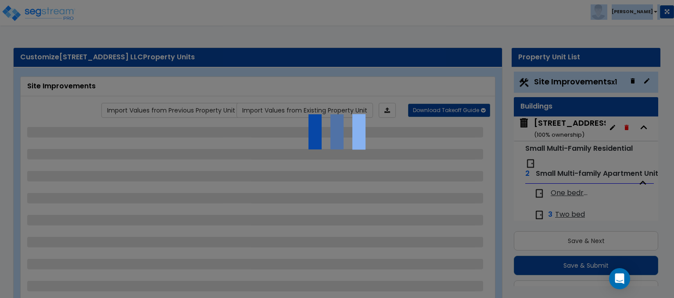
scroll to position [23, 0]
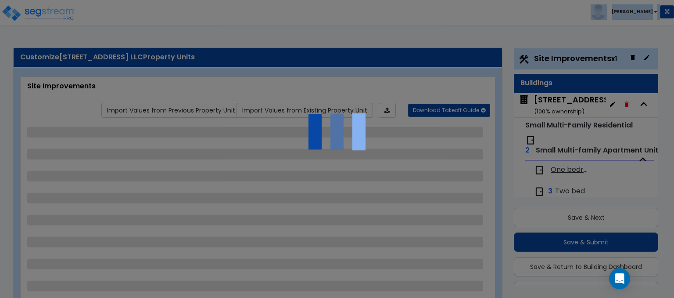
select select "2"
select select "1"
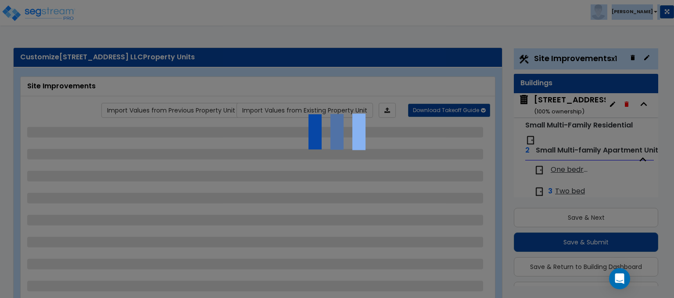
select select "1"
select select "6"
select select "2"
select select "1"
select select "7"
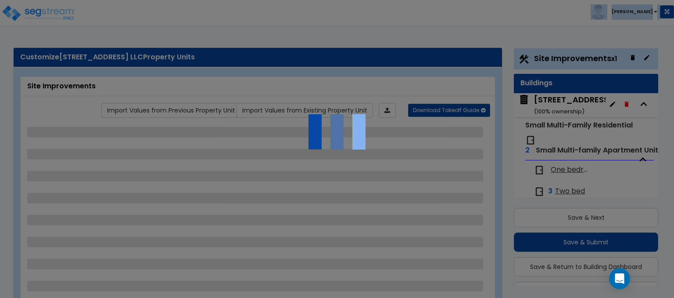
select select "2"
select select "1"
select select "2"
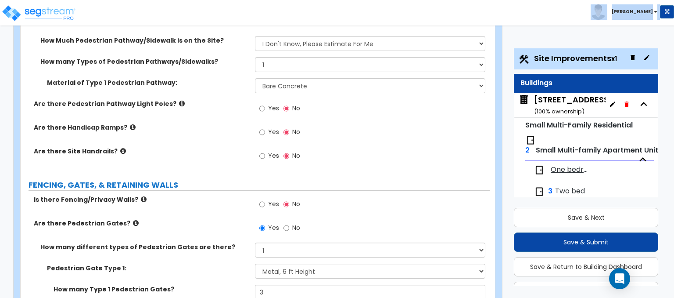
scroll to position [790, 0]
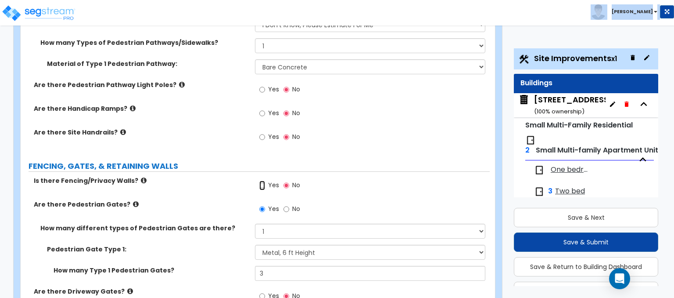
click at [262, 180] on input "Yes" at bounding box center [262, 185] width 6 height 10
radio input "true"
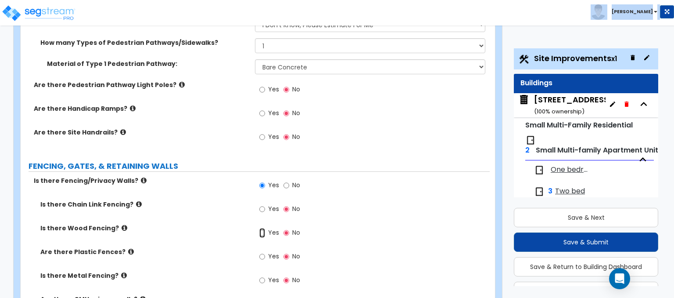
click at [262, 228] on input "Yes" at bounding box center [262, 233] width 6 height 10
radio input "true"
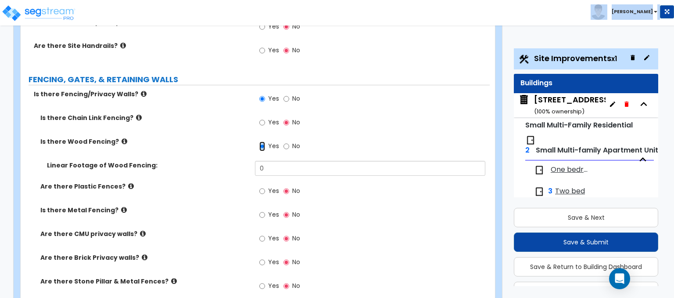
scroll to position [878, 0]
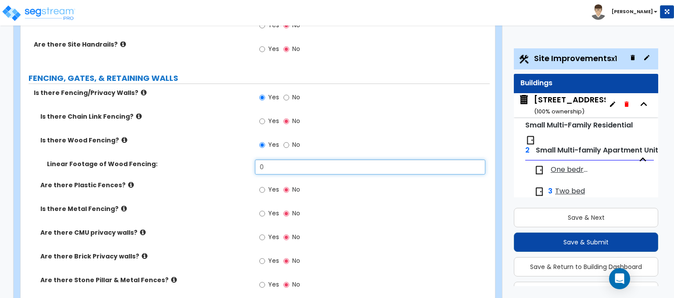
click at [291, 159] on input "0" at bounding box center [370, 166] width 230 height 15
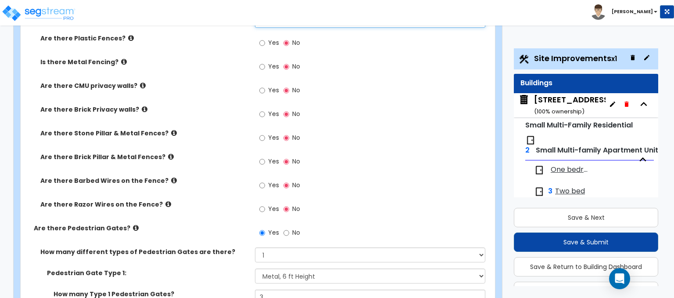
scroll to position [1010, 0]
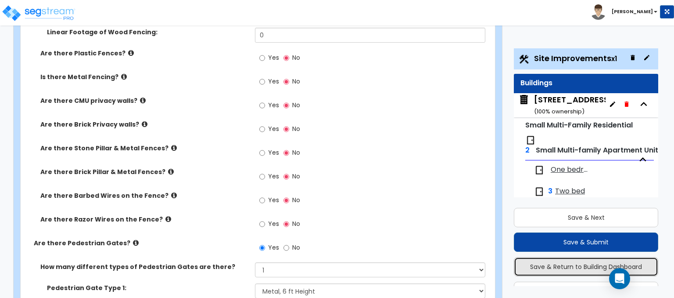
click at [551, 261] on button "Save & Return to Building Dashboard" at bounding box center [586, 266] width 144 height 19
